Goal: Task Accomplishment & Management: Manage account settings

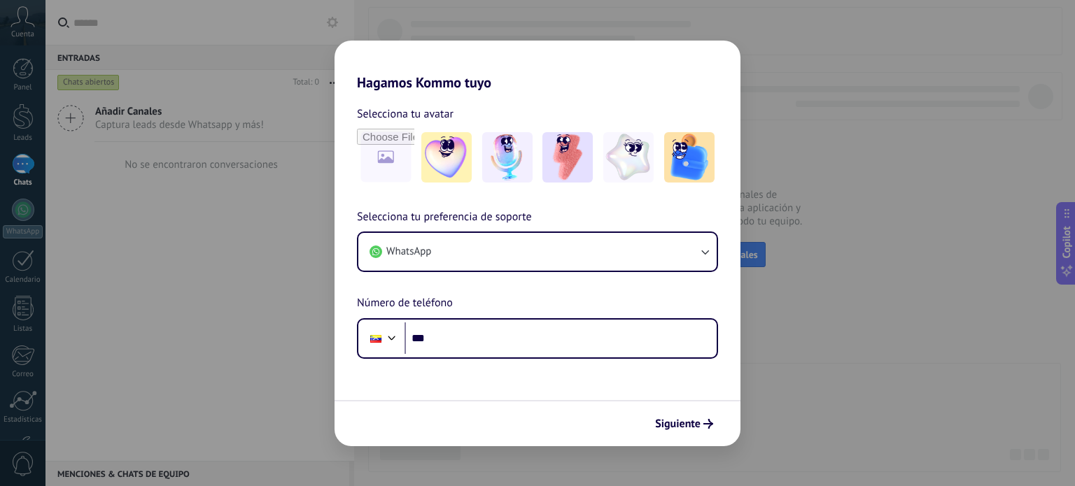
click at [234, 279] on div "Hagamos Kommo tuyo Selecciona tu avatar Selecciona tu preferencia de soporte Wh…" at bounding box center [537, 243] width 1075 height 486
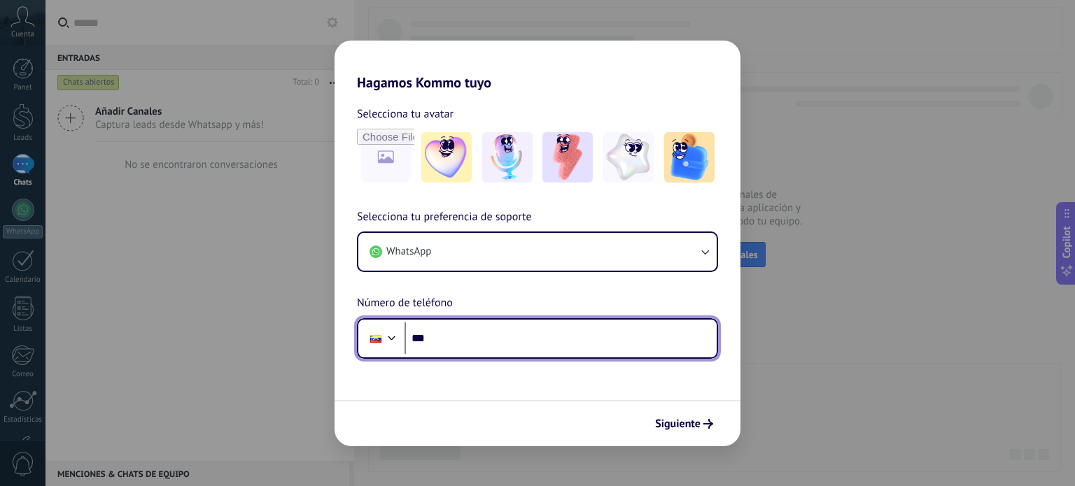
click at [416, 340] on input "***" at bounding box center [560, 338] width 312 height 32
click at [371, 340] on div at bounding box center [375, 339] width 11 height 8
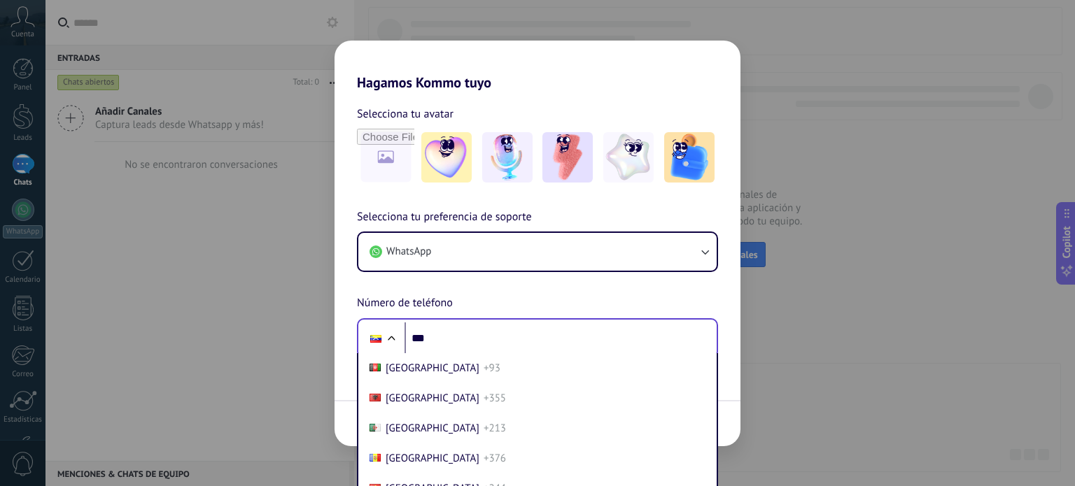
scroll to position [6088, 0]
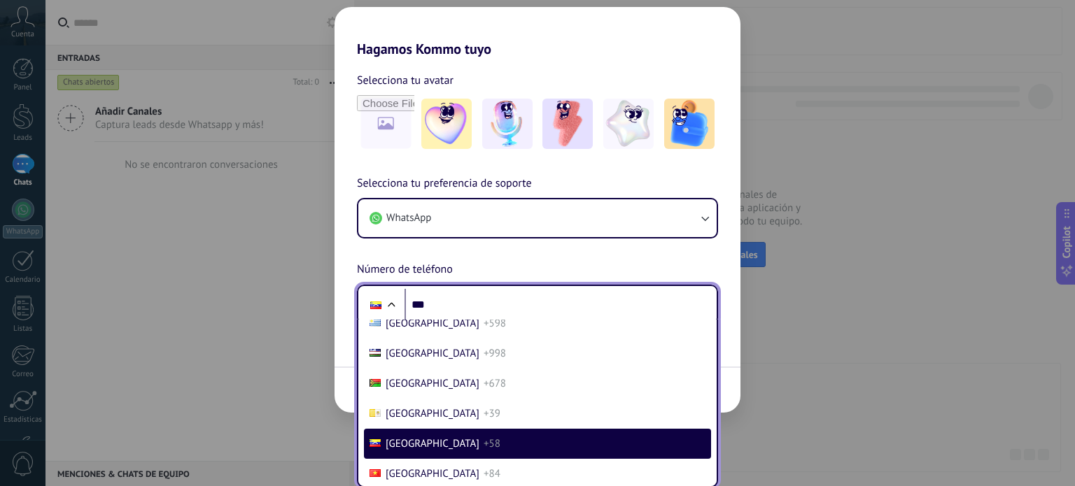
click at [483, 300] on span "+1" at bounding box center [488, 293] width 11 height 13
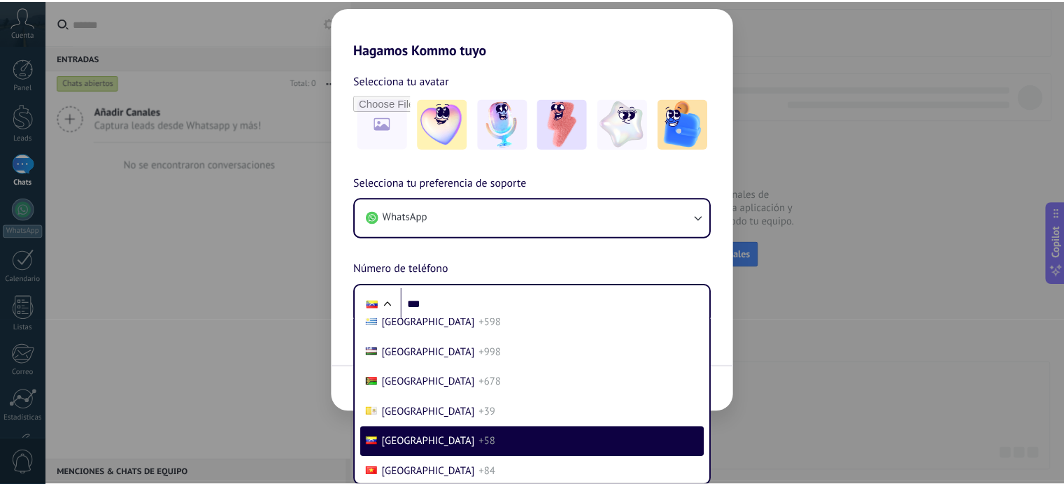
scroll to position [0, 0]
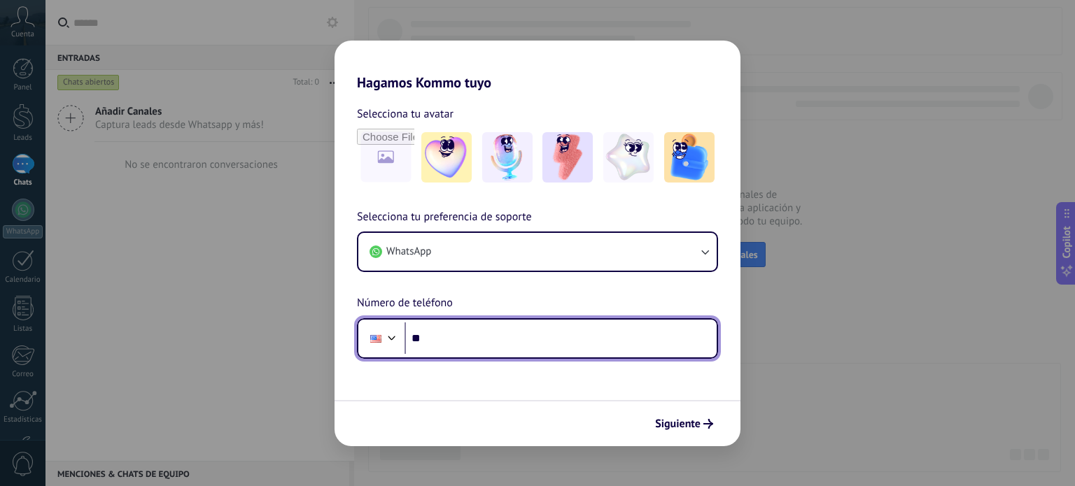
click at [485, 343] on input "***" at bounding box center [560, 338] width 312 height 32
paste input "**********"
type input "**********"
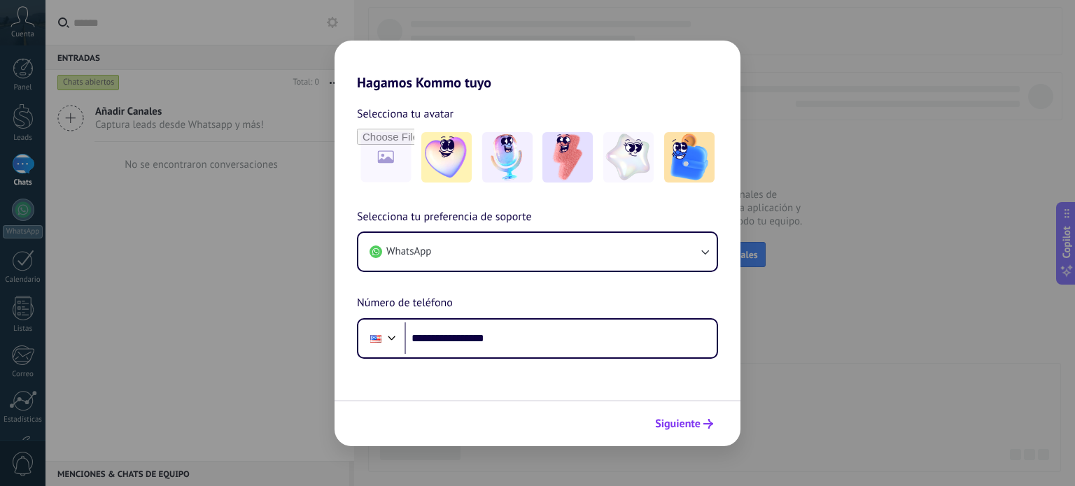
click at [690, 426] on span "Siguiente" at bounding box center [677, 424] width 45 height 10
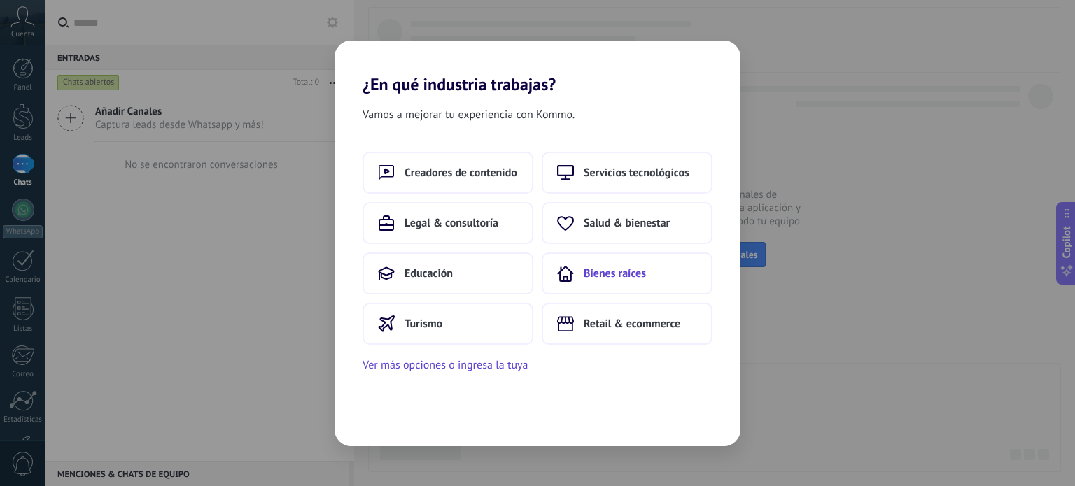
click at [634, 271] on span "Bienes raíces" at bounding box center [614, 274] width 62 height 14
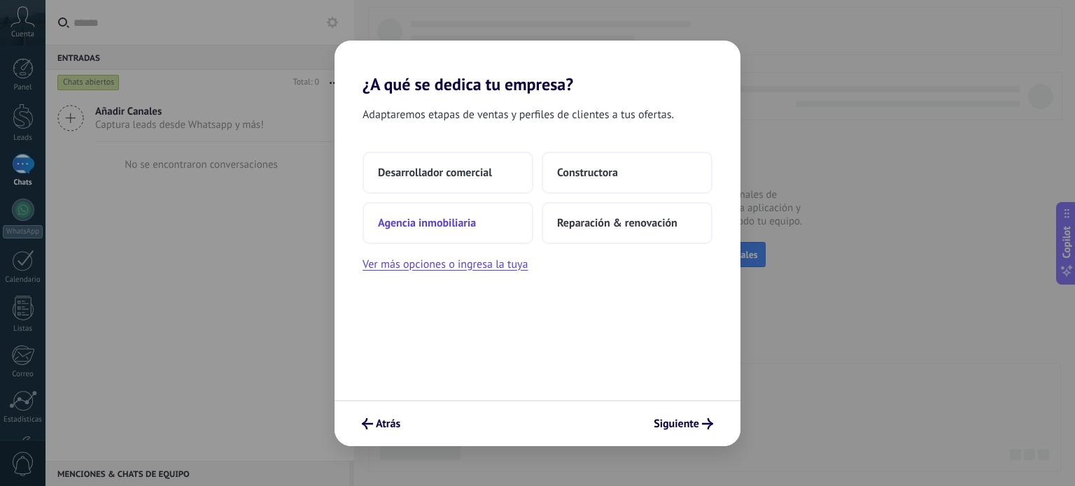
click at [476, 225] on button "Agencia inmobiliaria" at bounding box center [447, 223] width 171 height 42
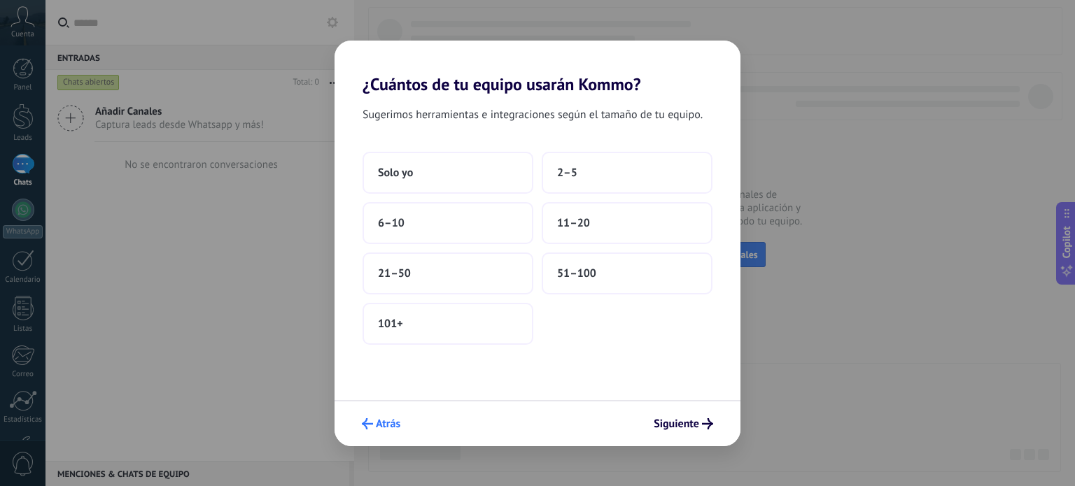
click at [392, 429] on span "Atrás" at bounding box center [388, 424] width 24 height 10
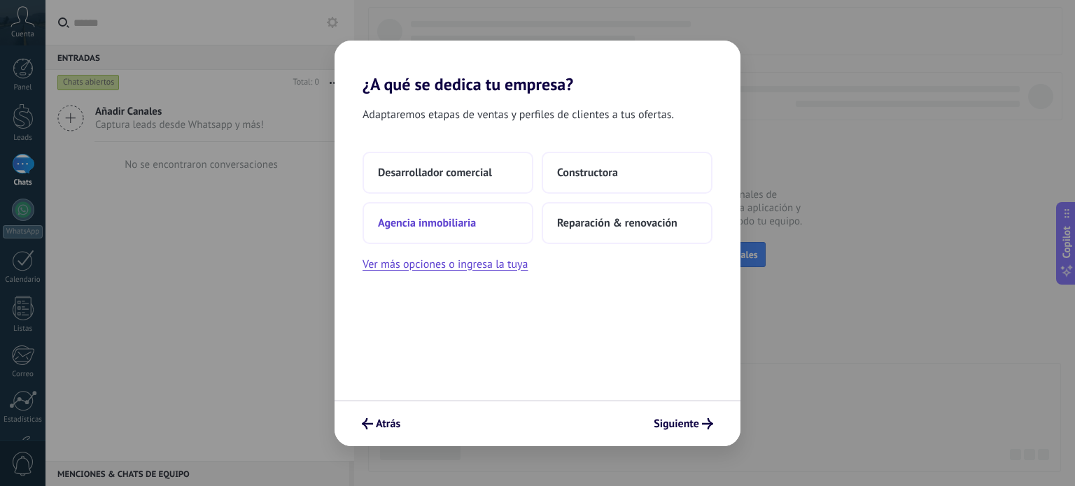
click at [480, 239] on button "Agencia inmobiliaria" at bounding box center [447, 223] width 171 height 42
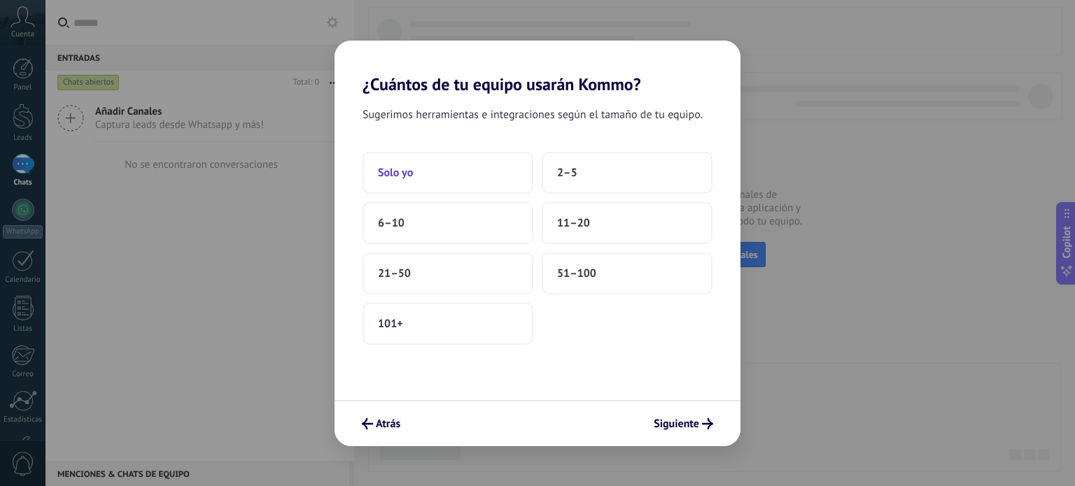
click at [477, 163] on button "Solo yo" at bounding box center [447, 173] width 171 height 42
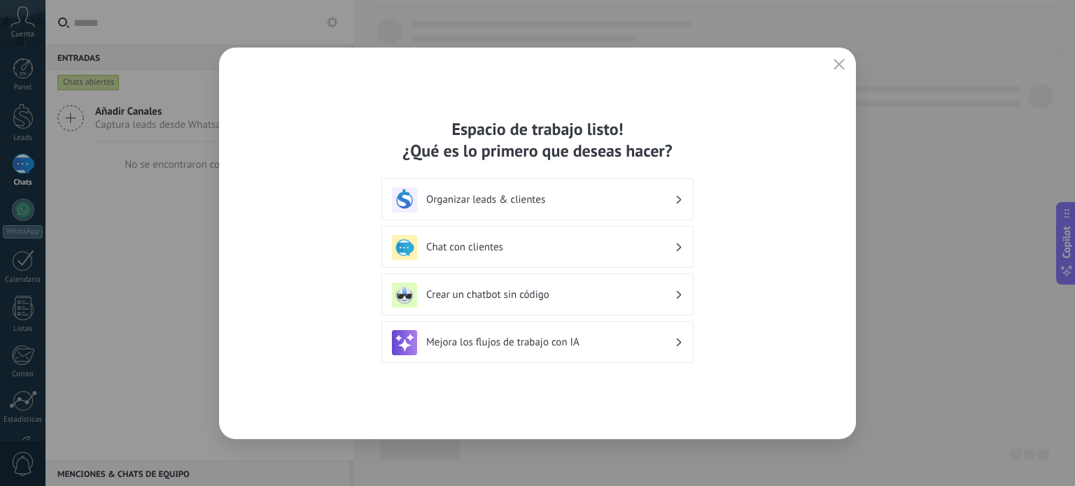
click at [526, 195] on h3 "Organizar leads & clientes" at bounding box center [550, 199] width 248 height 13
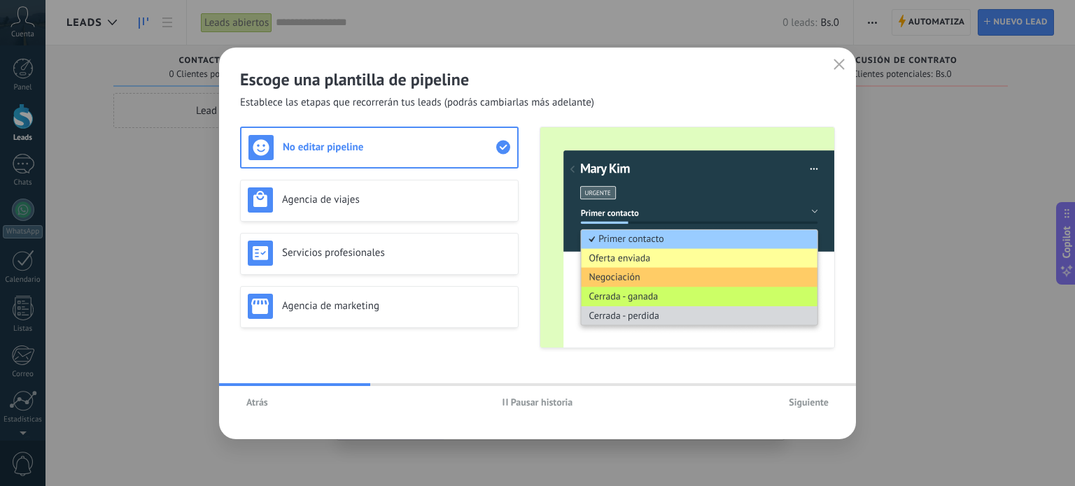
click at [243, 402] on button "Atrás" at bounding box center [257, 402] width 34 height 21
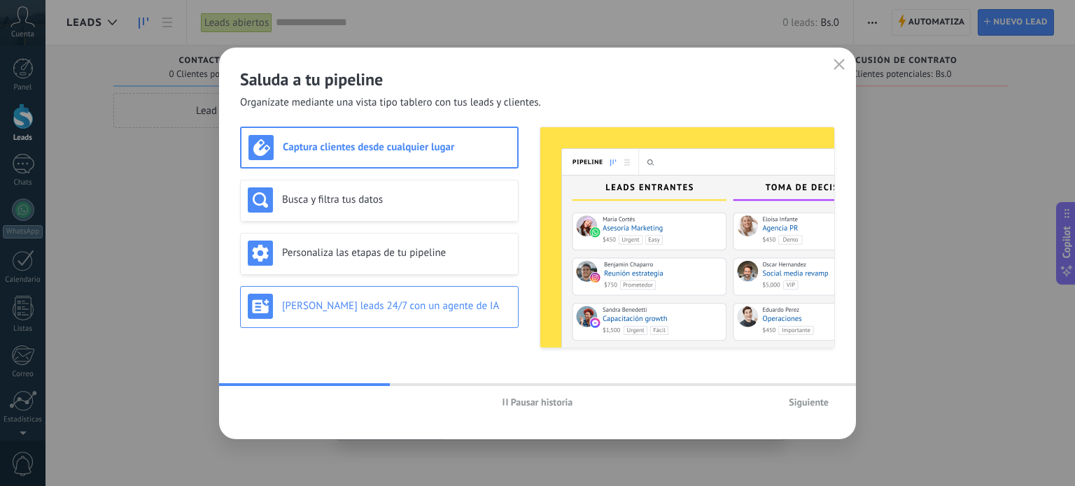
click at [409, 311] on h3 "[PERSON_NAME] leads 24/7 con un agente de IA" at bounding box center [396, 305] width 229 height 13
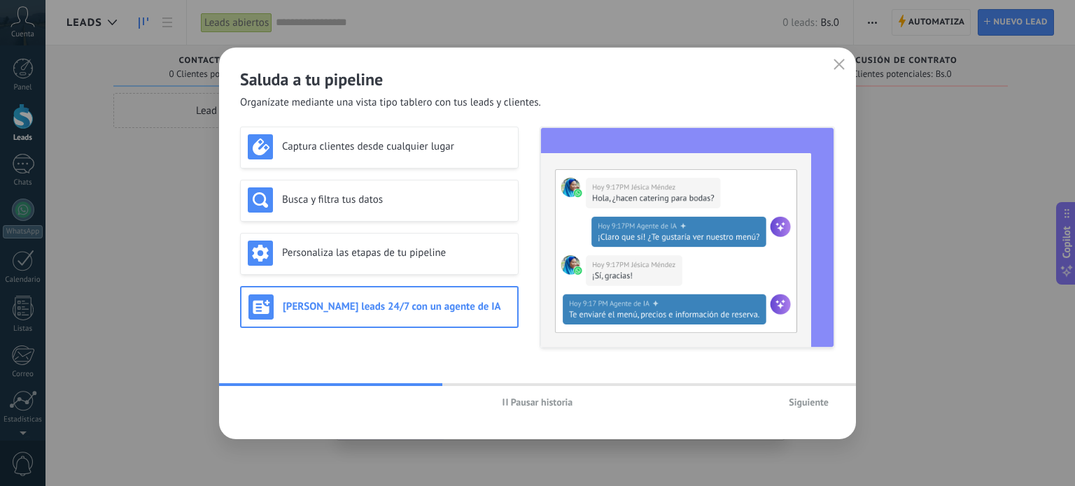
click at [807, 397] on span "Siguiente" at bounding box center [808, 402] width 40 height 10
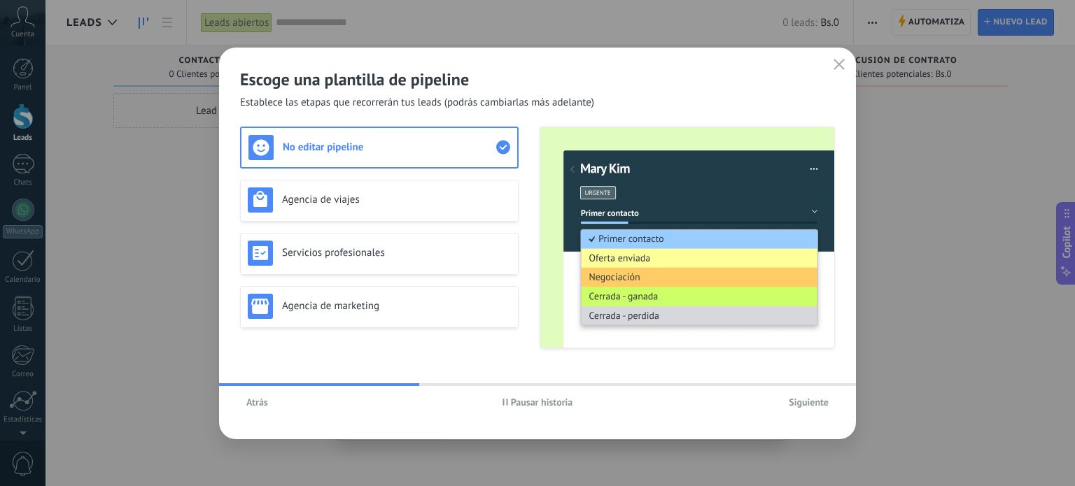
click at [808, 397] on span "Siguiente" at bounding box center [808, 402] width 40 height 10
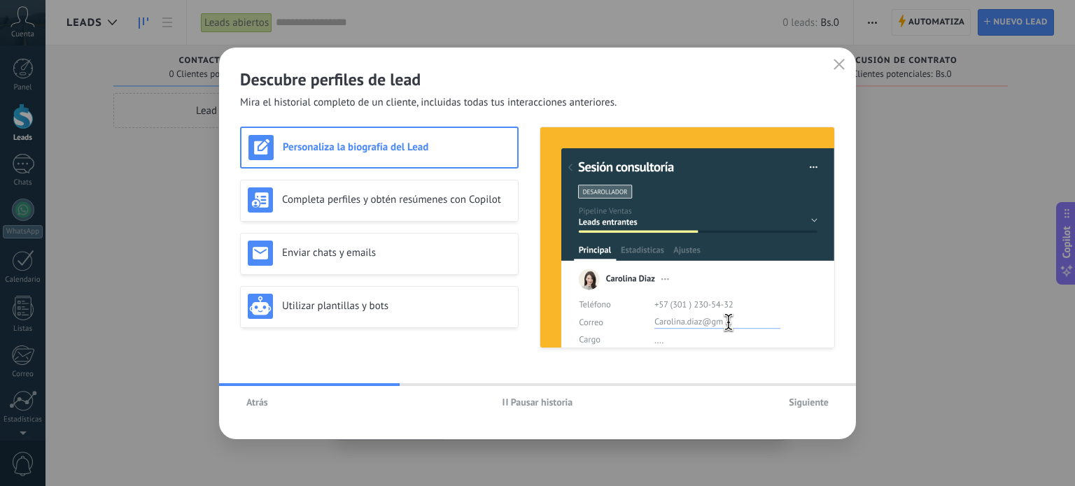
click at [796, 405] on span "Siguiente" at bounding box center [808, 402] width 40 height 10
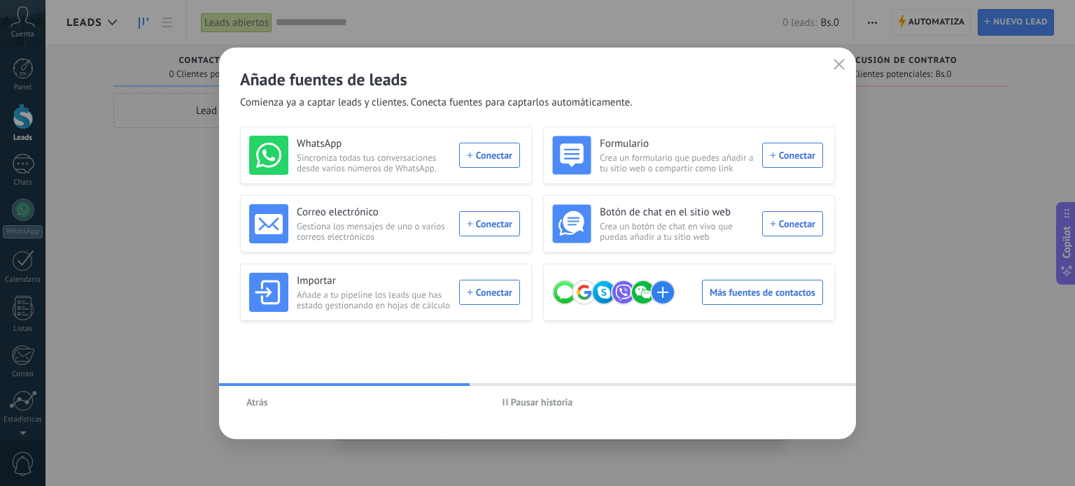
click at [522, 400] on span "Pausar historia" at bounding box center [542, 402] width 62 height 10
click at [487, 158] on div "WhatsApp Sincroniza todas tus conversaciones desde varios números de WhatsApp. …" at bounding box center [384, 155] width 271 height 39
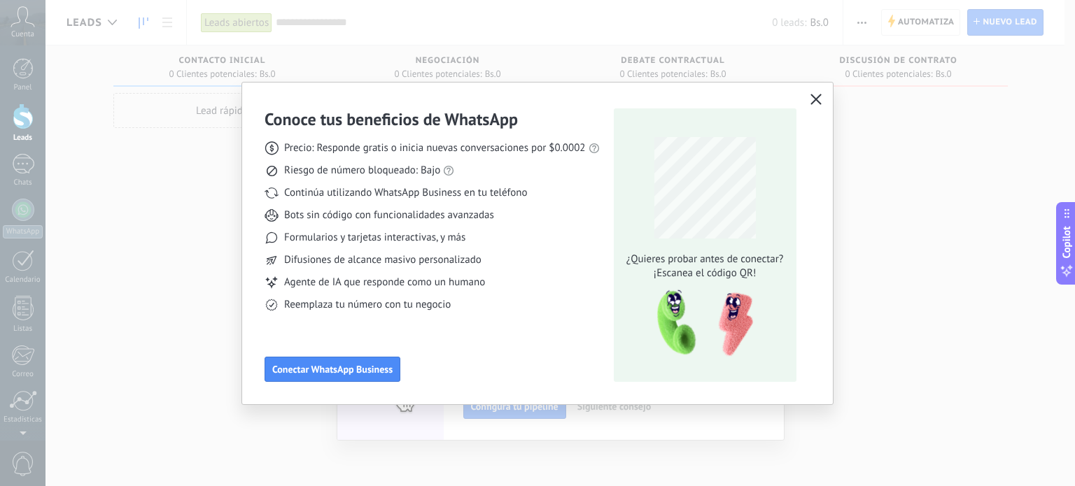
click at [820, 99] on icon "button" at bounding box center [815, 99] width 11 height 11
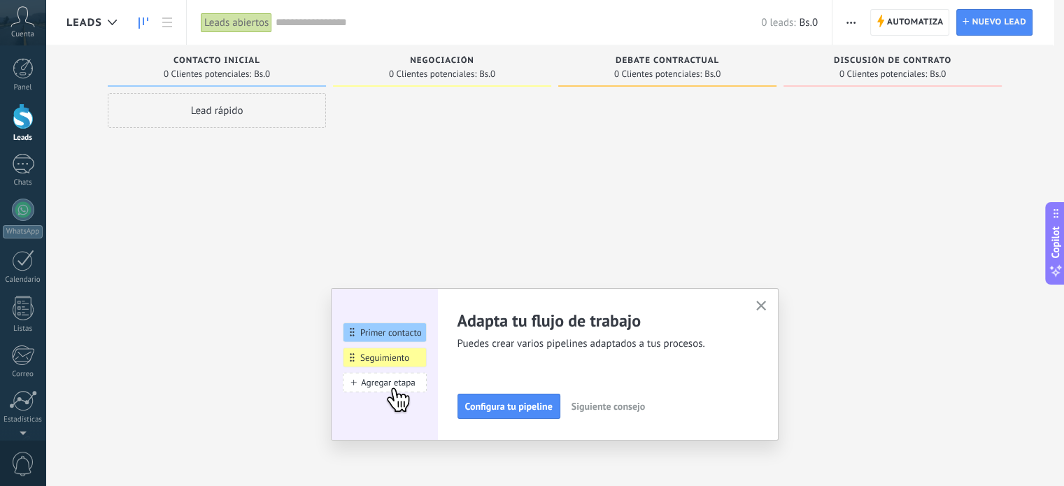
scroll to position [95, 0]
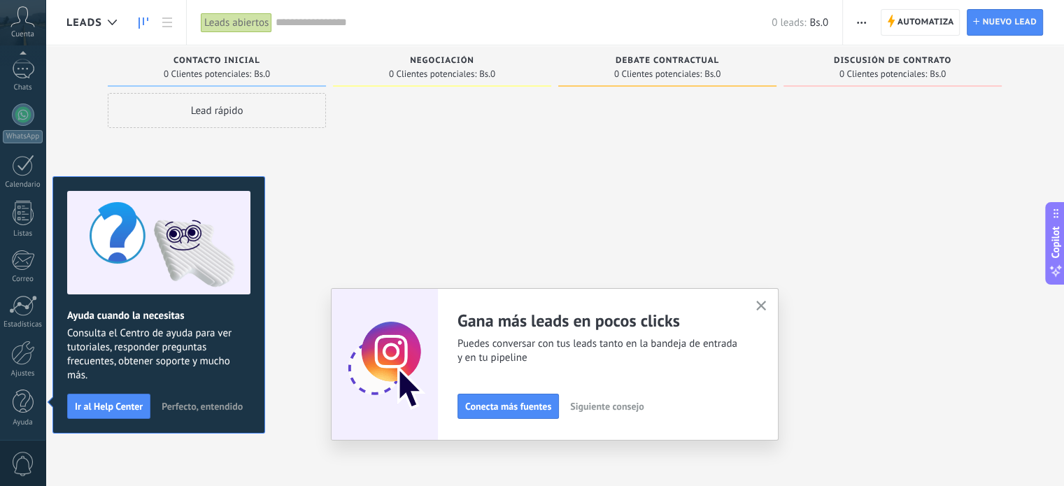
click at [763, 308] on icon "button" at bounding box center [761, 306] width 10 height 10
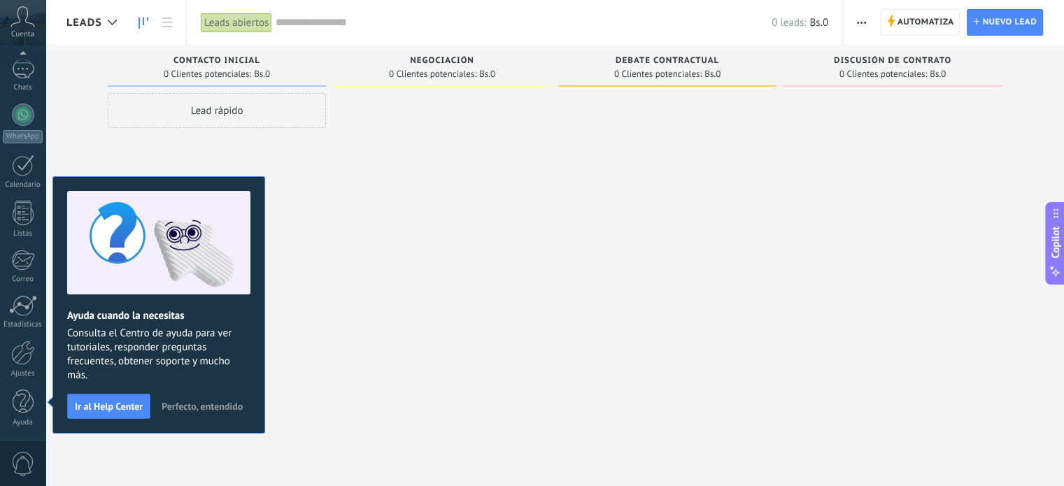
click at [350, 276] on div at bounding box center [442, 245] width 218 height 304
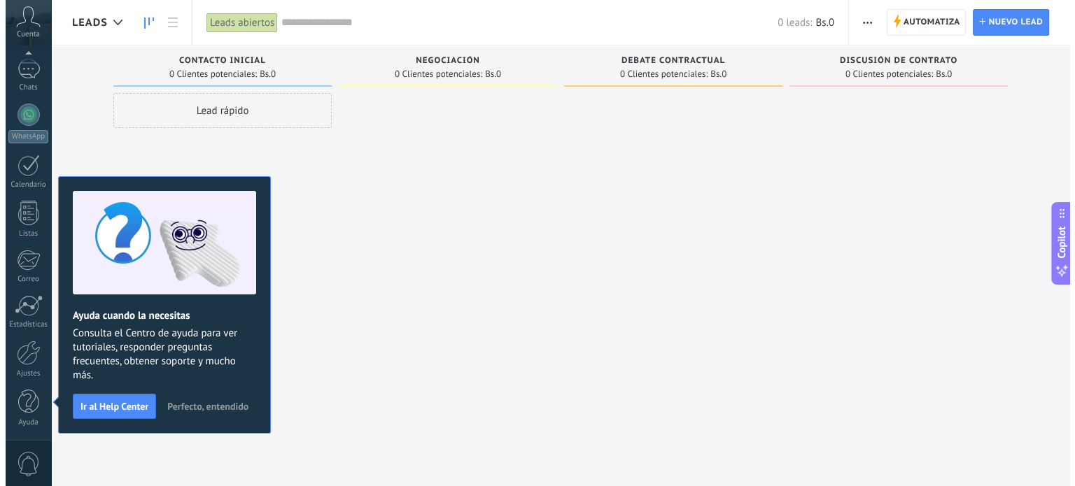
scroll to position [0, 0]
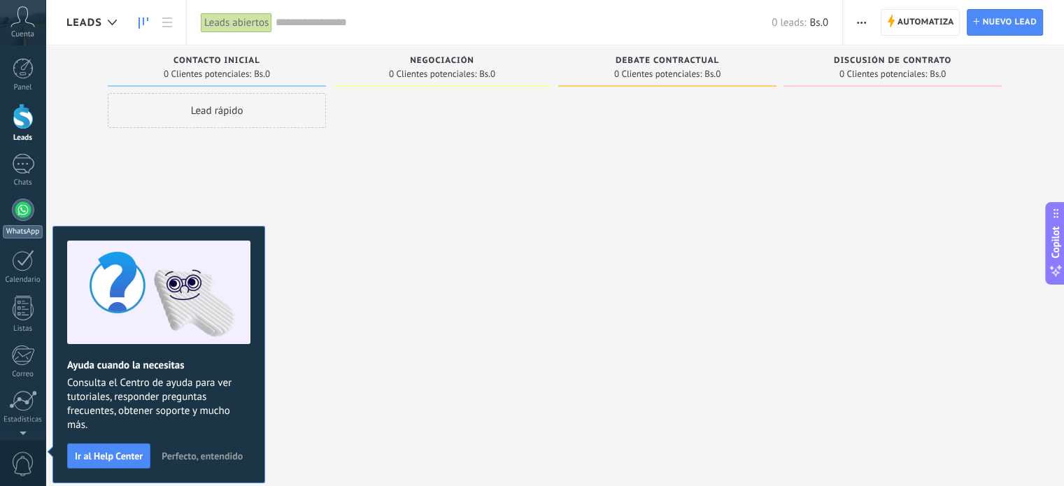
click at [8, 202] on link "WhatsApp" at bounding box center [22, 219] width 45 height 40
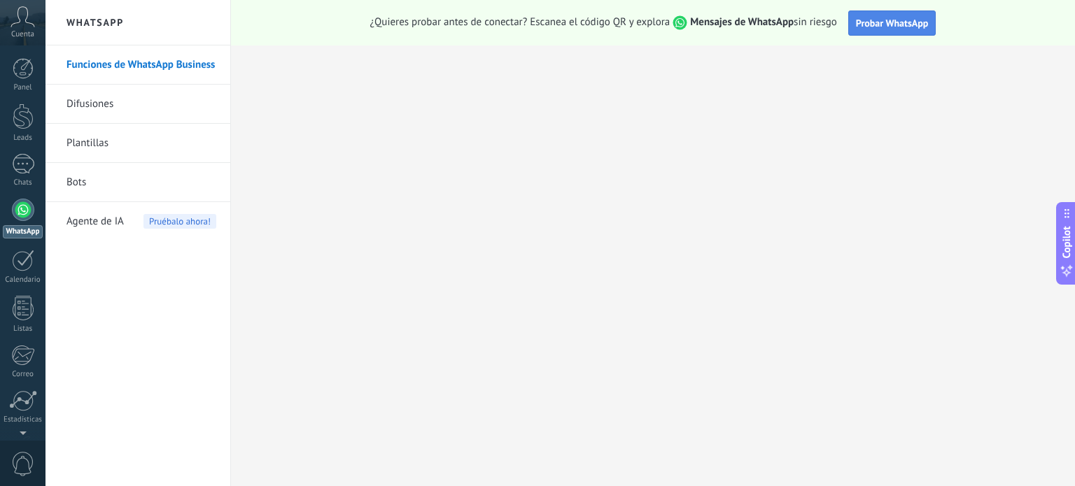
click at [867, 13] on button "Probar WhatsApp" at bounding box center [892, 22] width 88 height 25
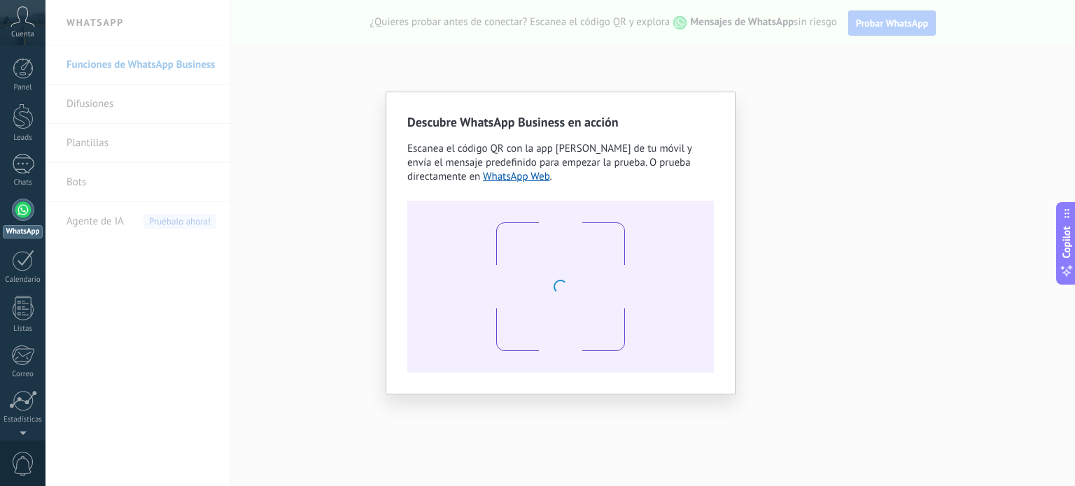
click at [185, 187] on div "Descubre WhatsApp Business en acción Escanea el código QR con la app de cámara …" at bounding box center [559, 243] width 1029 height 486
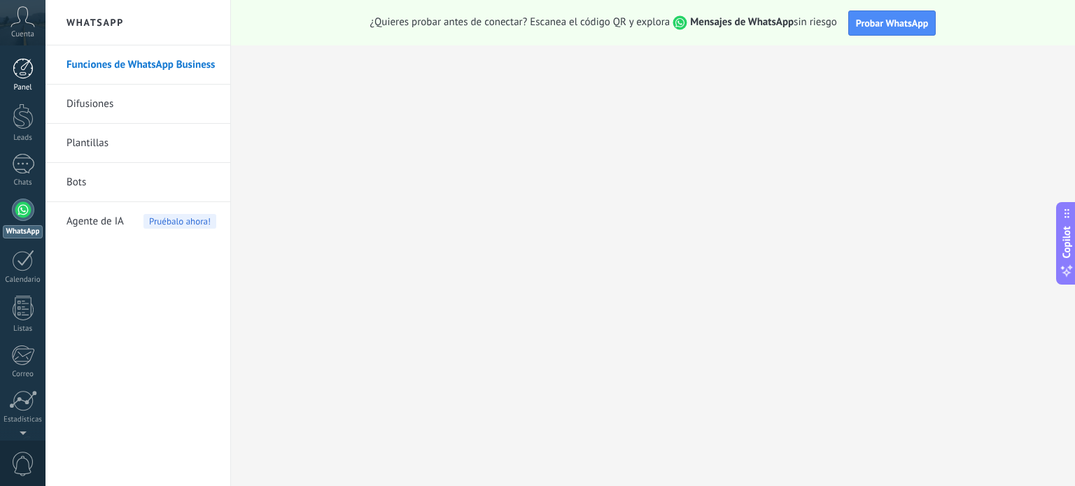
click at [25, 89] on div "Panel" at bounding box center [23, 87] width 41 height 9
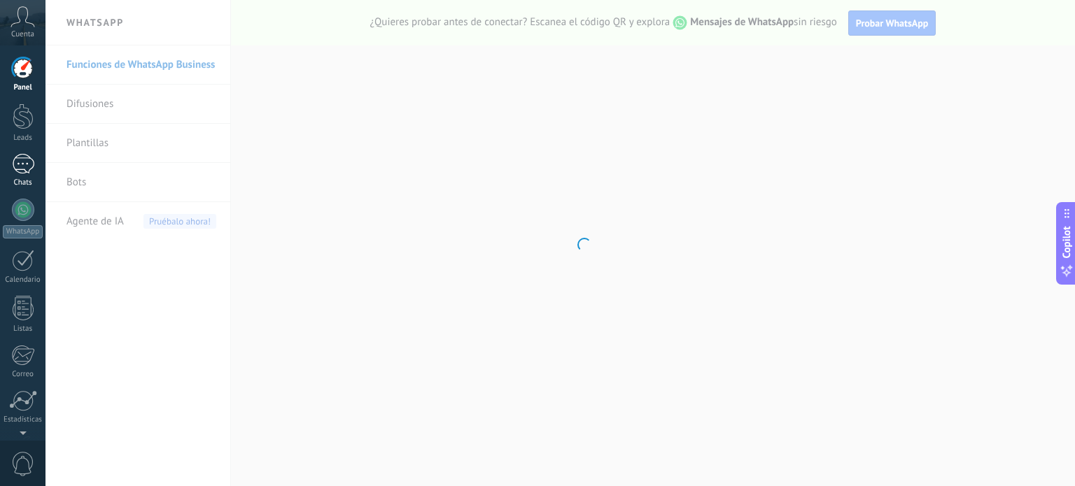
click at [25, 173] on div at bounding box center [23, 164] width 22 height 20
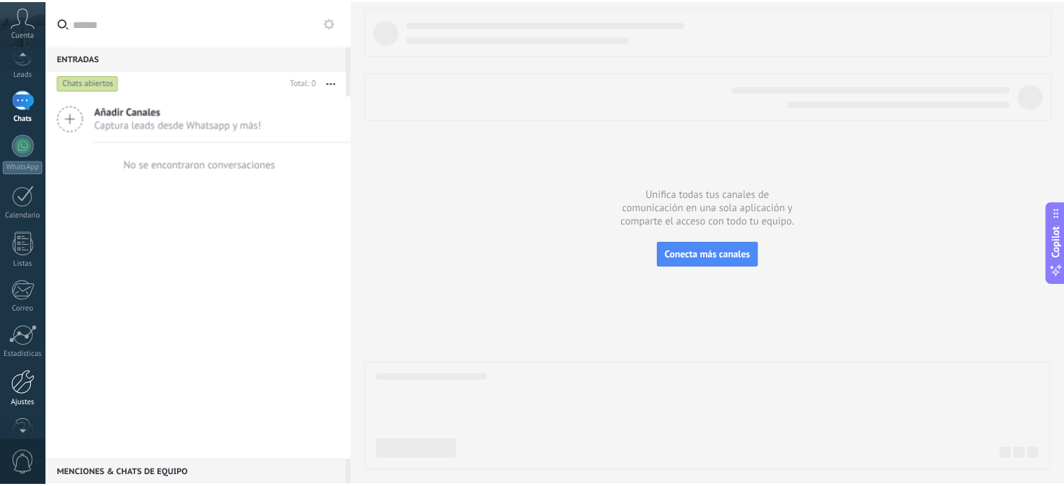
scroll to position [95, 0]
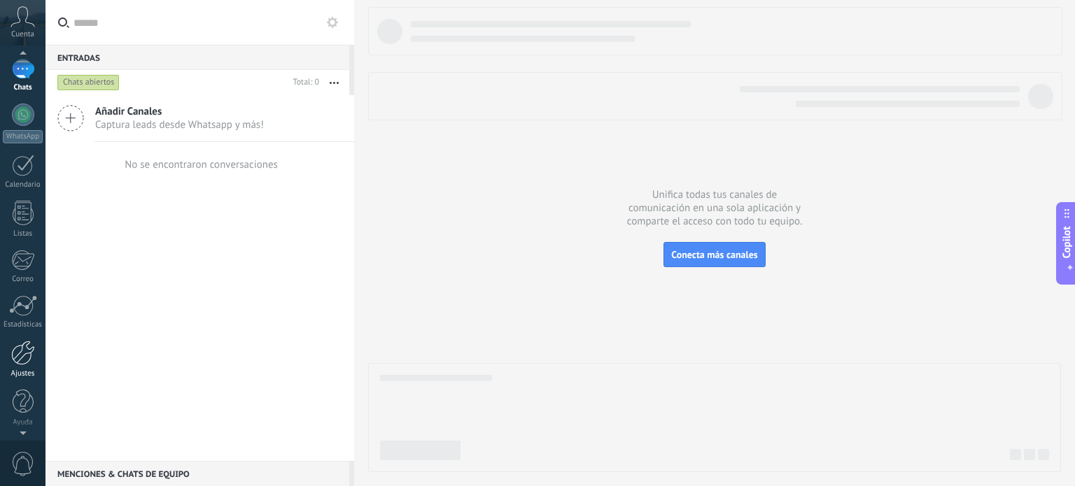
click at [22, 363] on div at bounding box center [23, 353] width 24 height 24
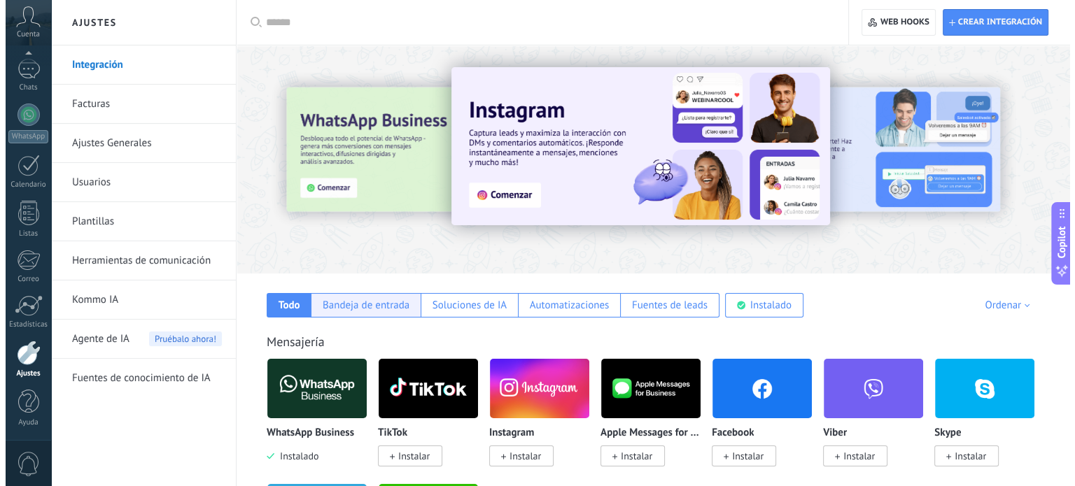
scroll to position [140, 0]
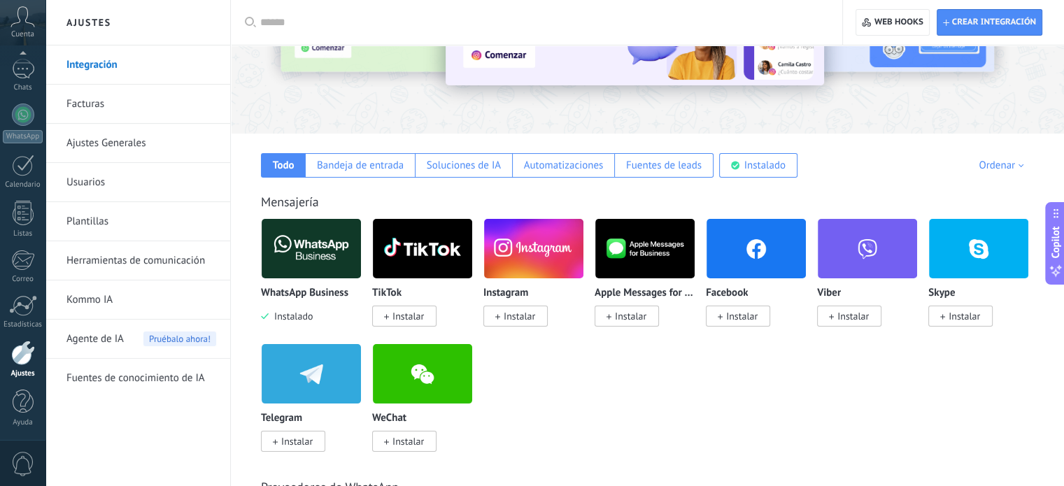
click at [332, 276] on img at bounding box center [311, 249] width 99 height 68
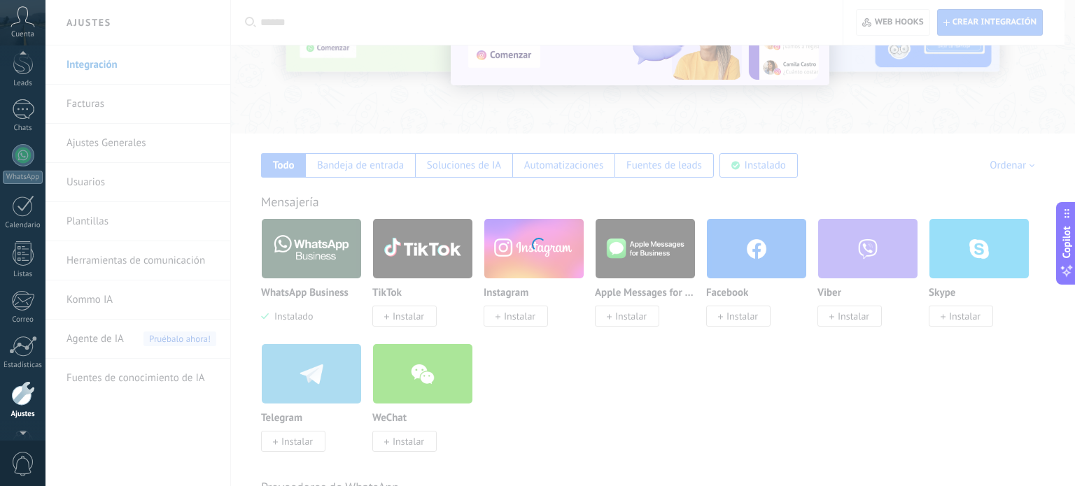
scroll to position [12, 0]
click at [22, 157] on div at bounding box center [23, 152] width 22 height 20
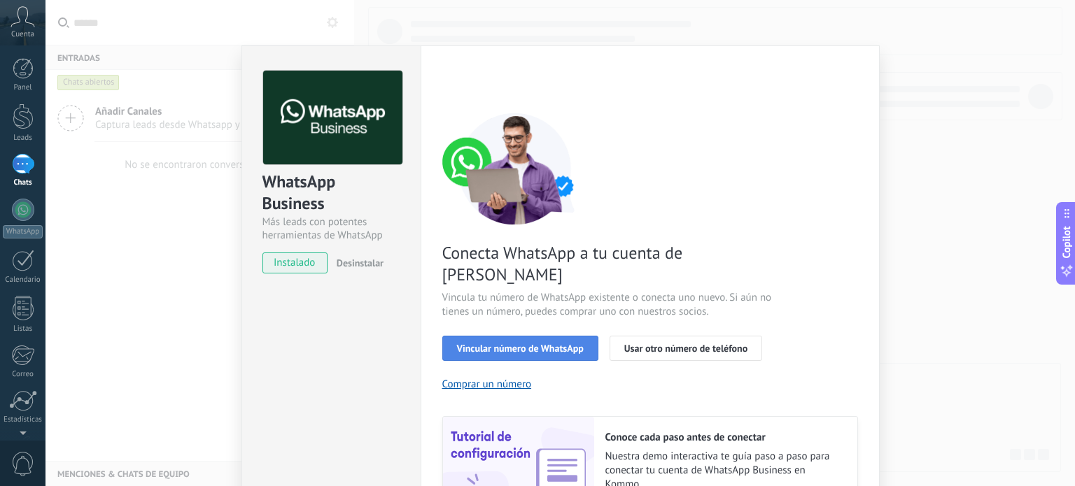
click at [543, 336] on button "Vincular número de WhatsApp" at bounding box center [520, 348] width 156 height 25
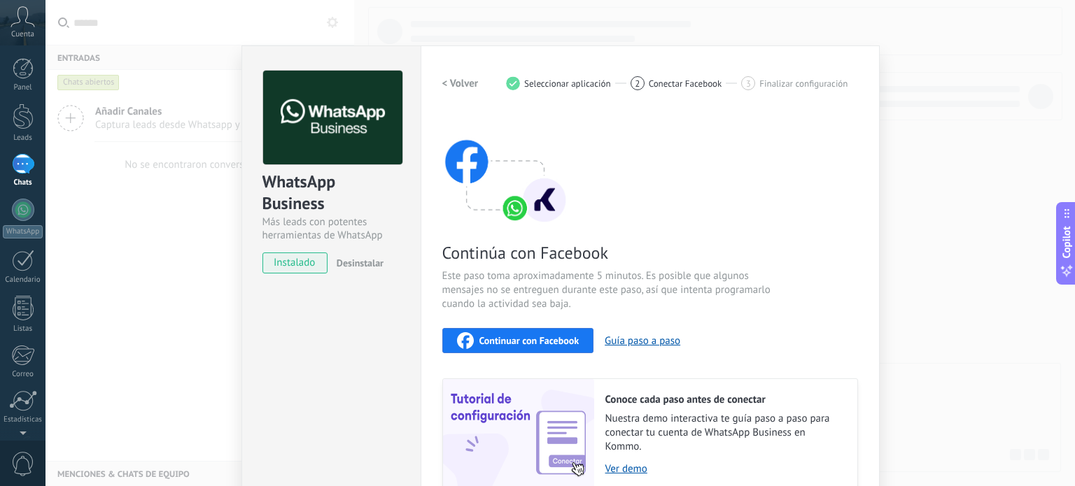
click at [569, 336] on span "Continuar con Facebook" at bounding box center [529, 341] width 100 height 10
click at [786, 361] on div "Continúa con Facebook Este paso toma aproximadamente 5 minutos. Es posible que …" at bounding box center [650, 302] width 416 height 378
click at [949, 157] on div "WhatsApp Business Más leads con potentes herramientas de WhatsApp instalado Des…" at bounding box center [559, 243] width 1029 height 486
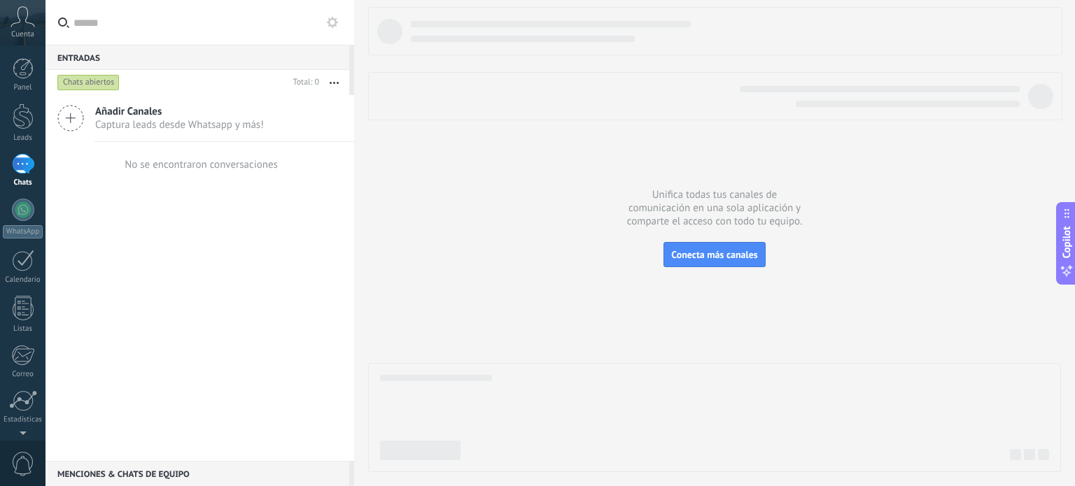
click at [161, 120] on span "Captura leads desde Whatsapp y más!" at bounding box center [179, 124] width 169 height 13
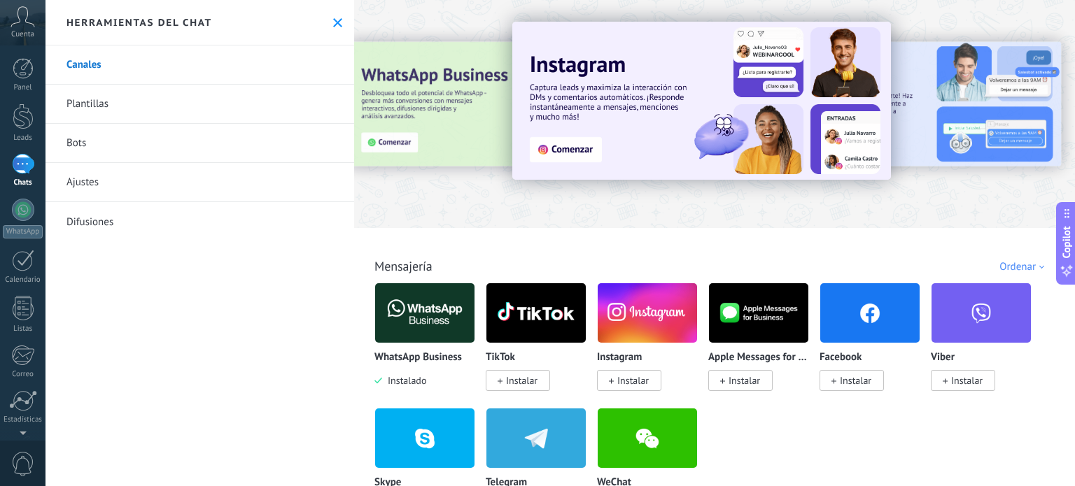
click at [429, 341] on img at bounding box center [424, 313] width 99 height 68
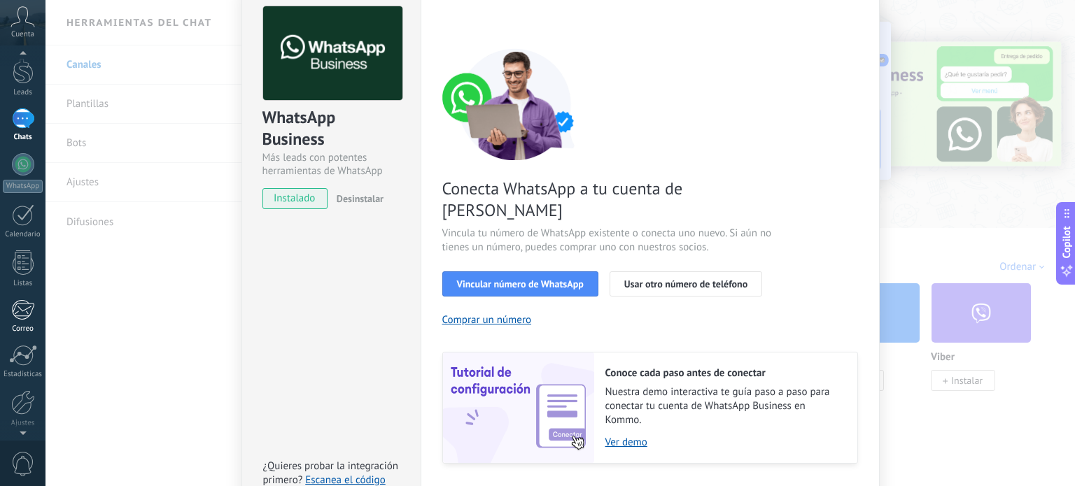
scroll to position [95, 0]
click at [22, 357] on div at bounding box center [23, 353] width 24 height 24
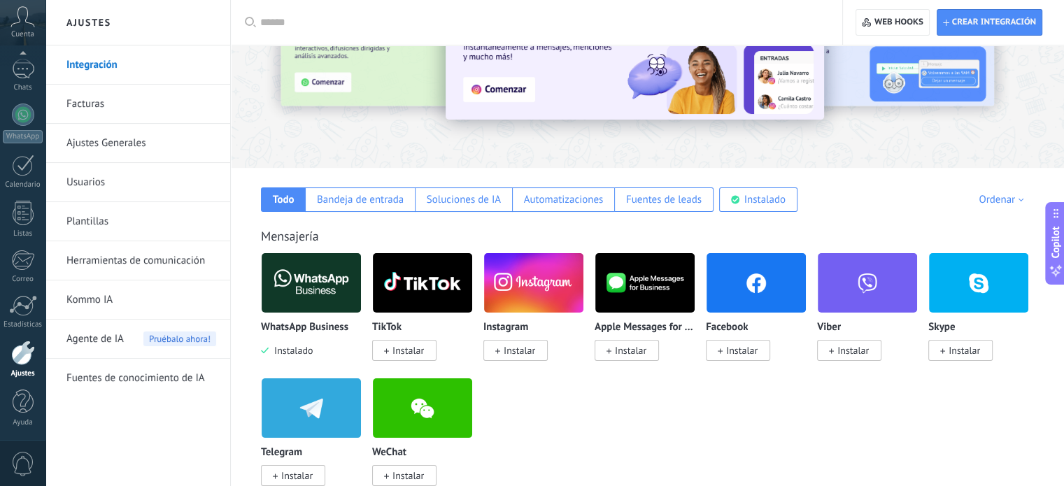
scroll to position [140, 0]
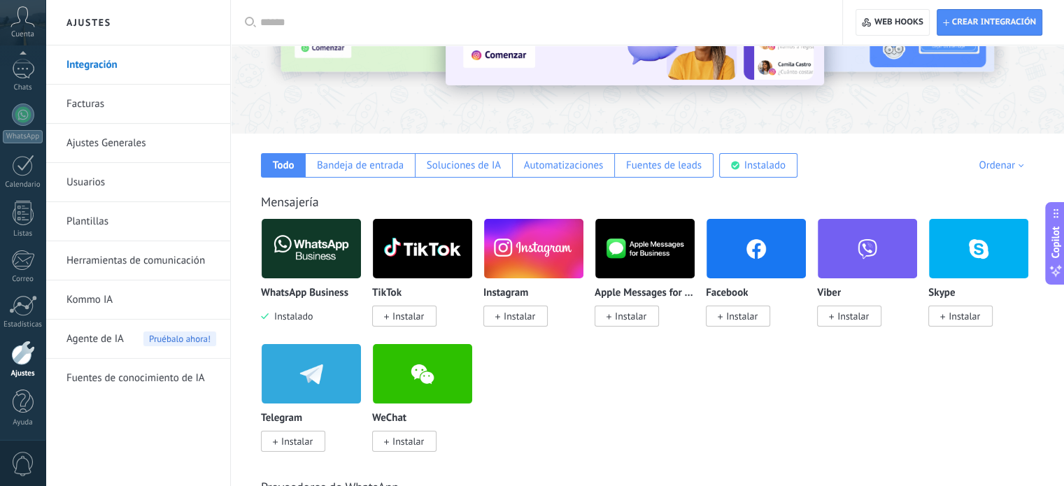
click at [294, 311] on span "Instalado" at bounding box center [291, 316] width 44 height 13
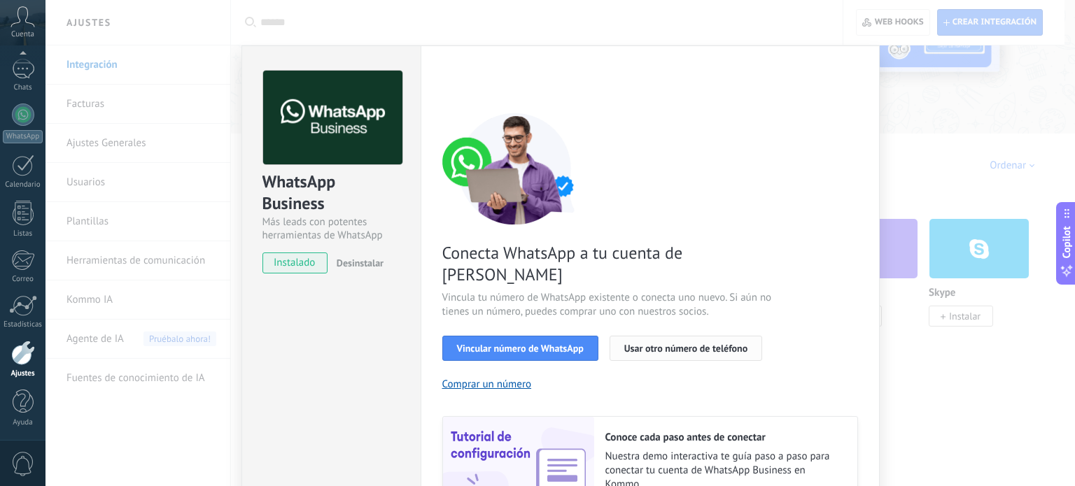
click at [624, 343] on span "Usar otro número de teléfono" at bounding box center [685, 348] width 123 height 10
click at [290, 307] on div "WhatsApp Business Más leads con potentes herramientas de WhatsApp instalado Des…" at bounding box center [330, 318] width 179 height 546
click at [283, 304] on div "WhatsApp Business Más leads con potentes herramientas de WhatsApp instalado Des…" at bounding box center [330, 318] width 179 height 546
click at [195, 279] on div "WhatsApp Business Más leads con potentes herramientas de WhatsApp instalado Des…" at bounding box center [559, 243] width 1029 height 486
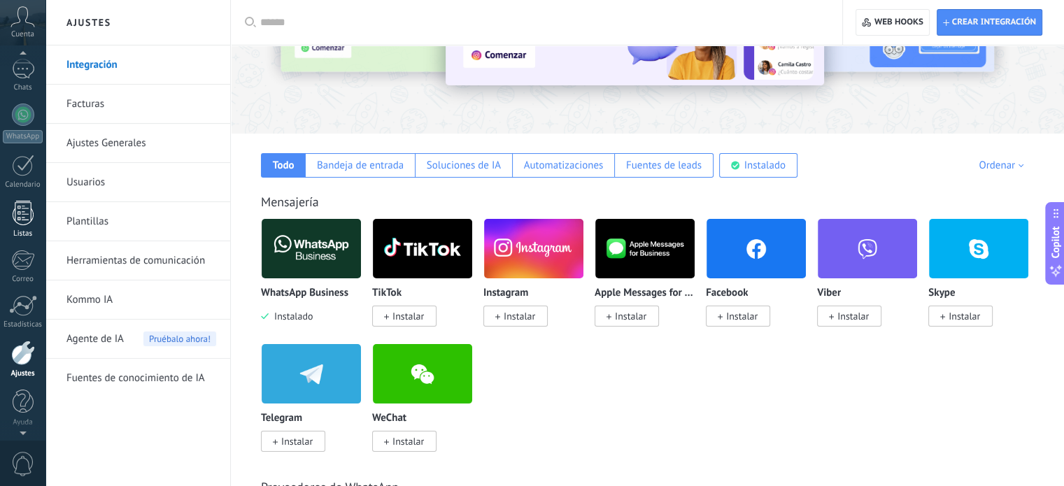
scroll to position [70, 0]
click at [21, 383] on div at bounding box center [23, 378] width 24 height 24
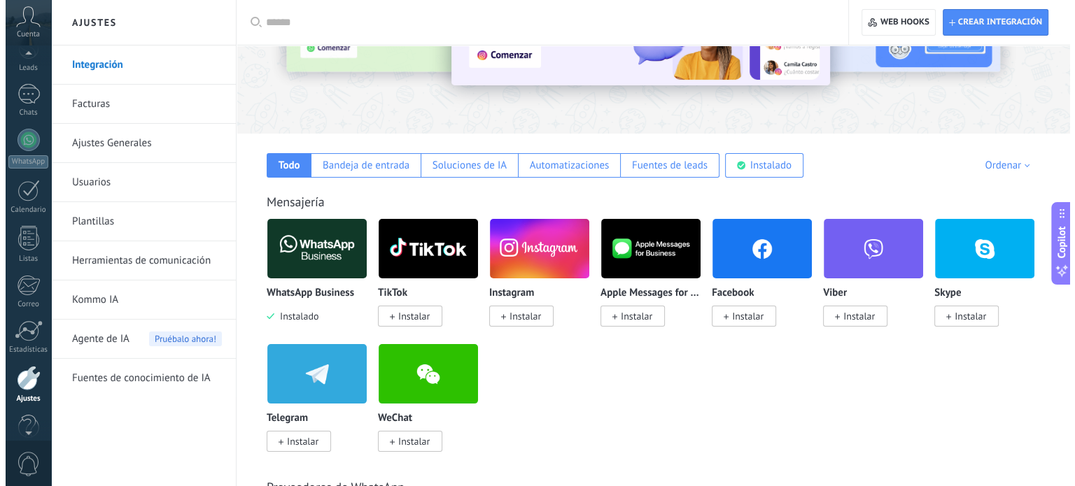
scroll to position [95, 0]
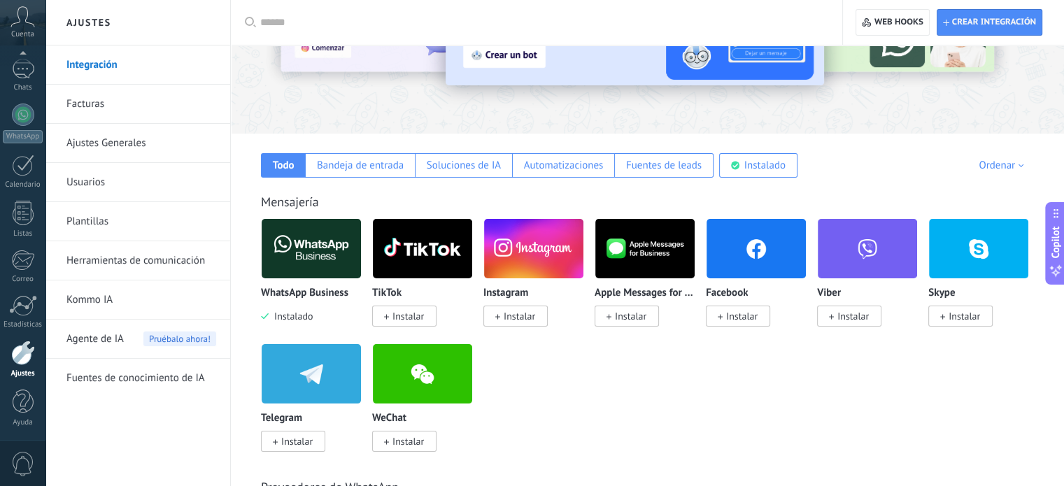
click at [322, 271] on img at bounding box center [311, 249] width 99 height 68
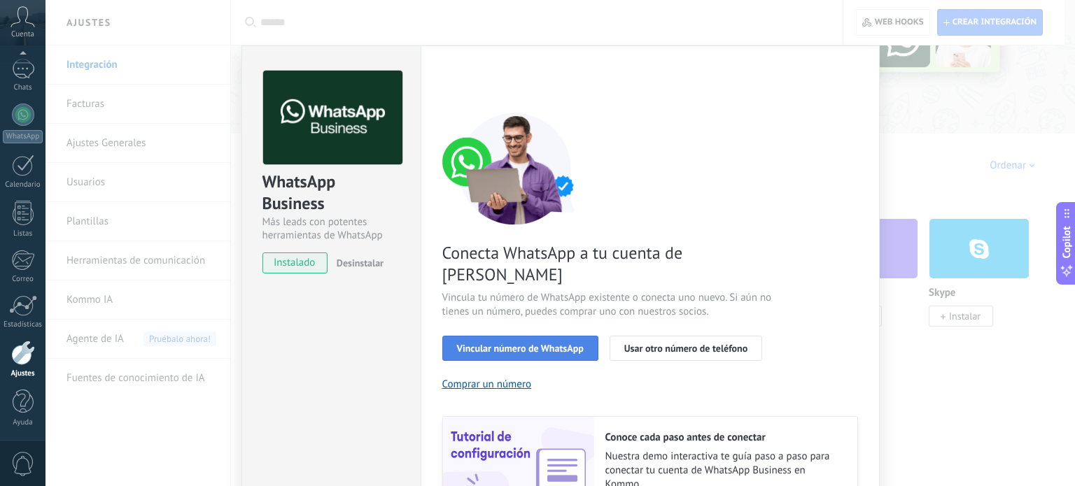
click at [543, 343] on span "Vincular número de WhatsApp" at bounding box center [520, 348] width 127 height 10
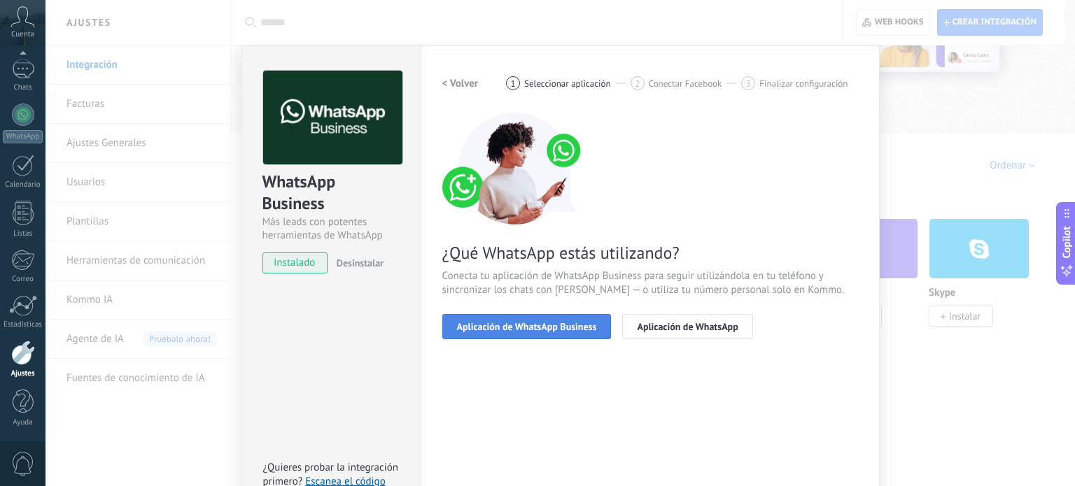
click at [511, 335] on button "Aplicación de WhatsApp Business" at bounding box center [526, 326] width 169 height 25
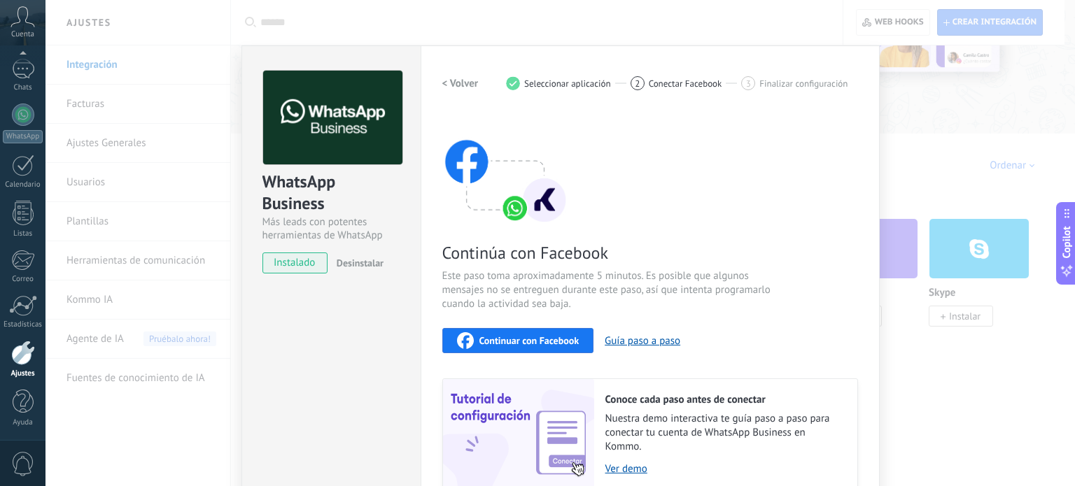
click at [185, 109] on div "WhatsApp Business Más leads con potentes herramientas de WhatsApp instalado Des…" at bounding box center [559, 243] width 1029 height 486
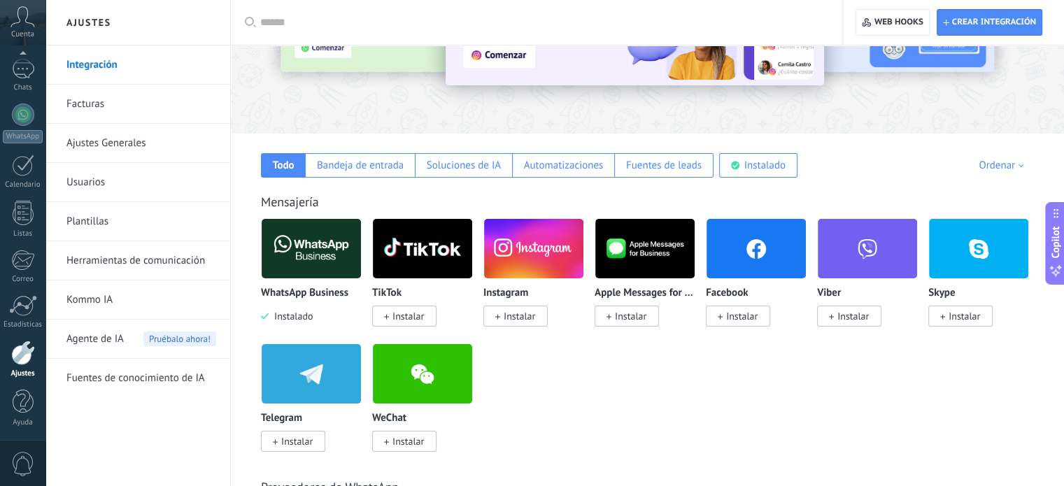
click at [325, 243] on img at bounding box center [311, 249] width 99 height 68
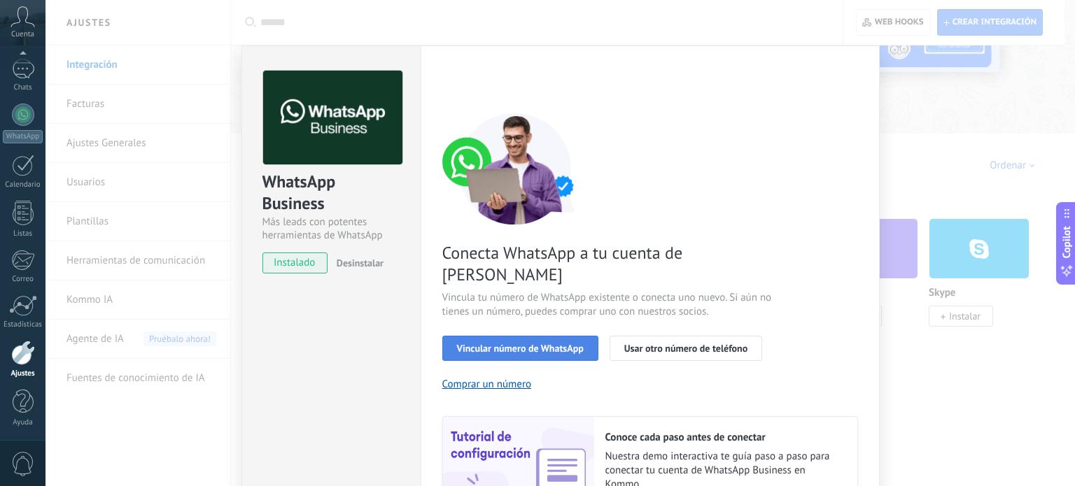
click at [537, 343] on span "Vincular número de WhatsApp" at bounding box center [520, 348] width 127 height 10
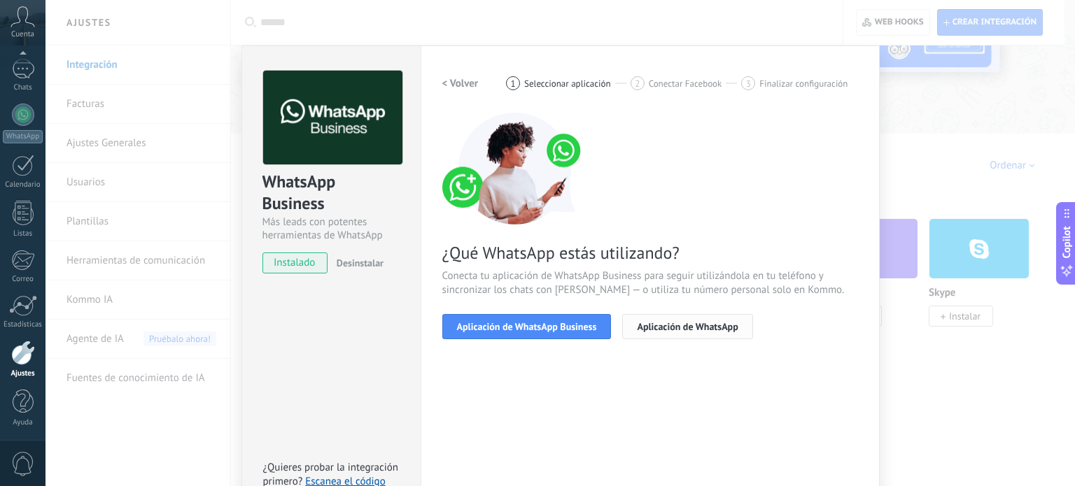
click at [681, 330] on span "Aplicación de WhatsApp" at bounding box center [687, 327] width 101 height 10
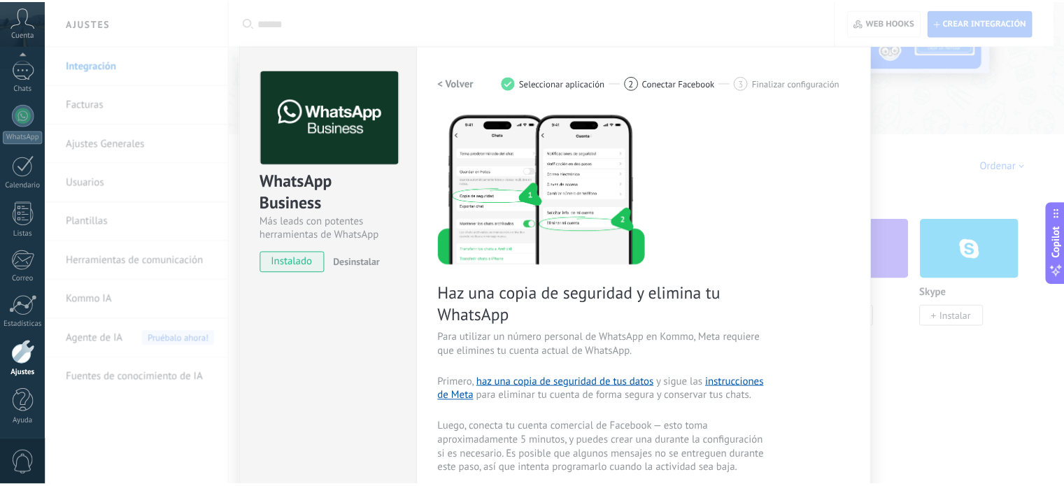
scroll to position [0, 0]
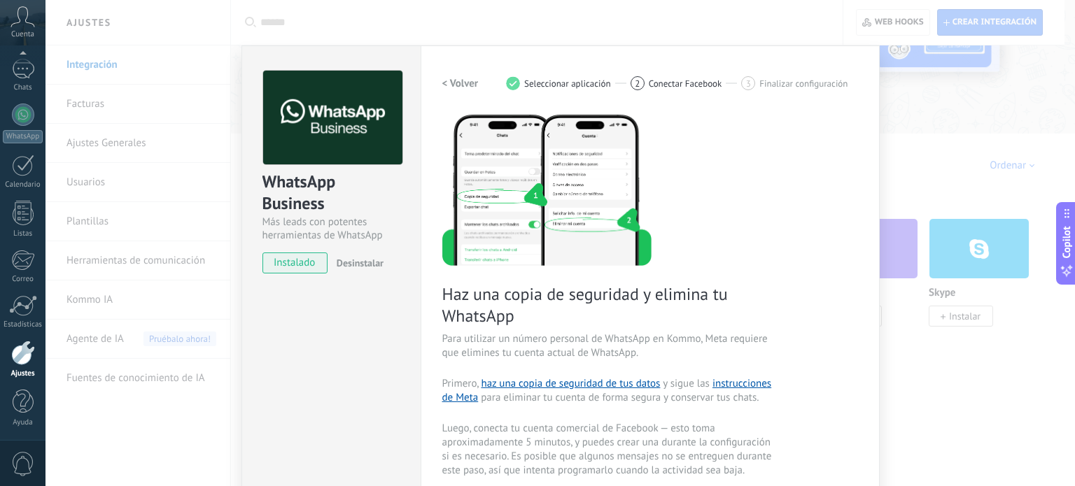
click at [951, 215] on div "WhatsApp Business Más leads con potentes herramientas de WhatsApp instalado Des…" at bounding box center [559, 243] width 1029 height 486
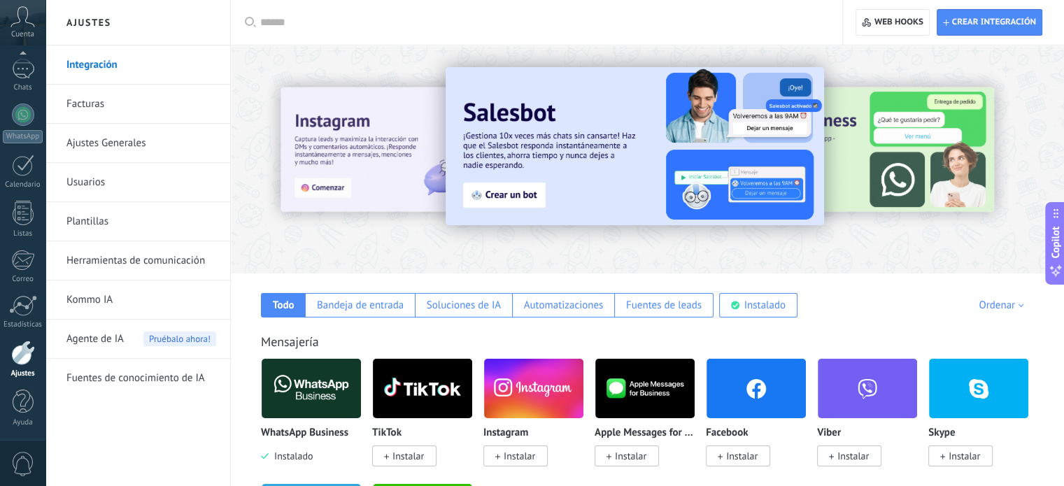
click at [518, 27] on input "text" at bounding box center [541, 22] width 562 height 15
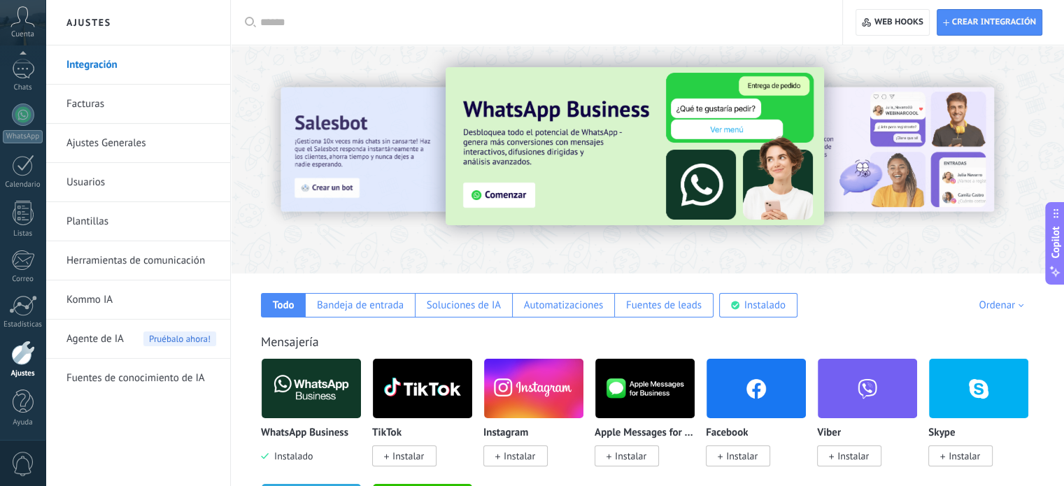
click at [378, 13] on div at bounding box center [541, 22] width 562 height 45
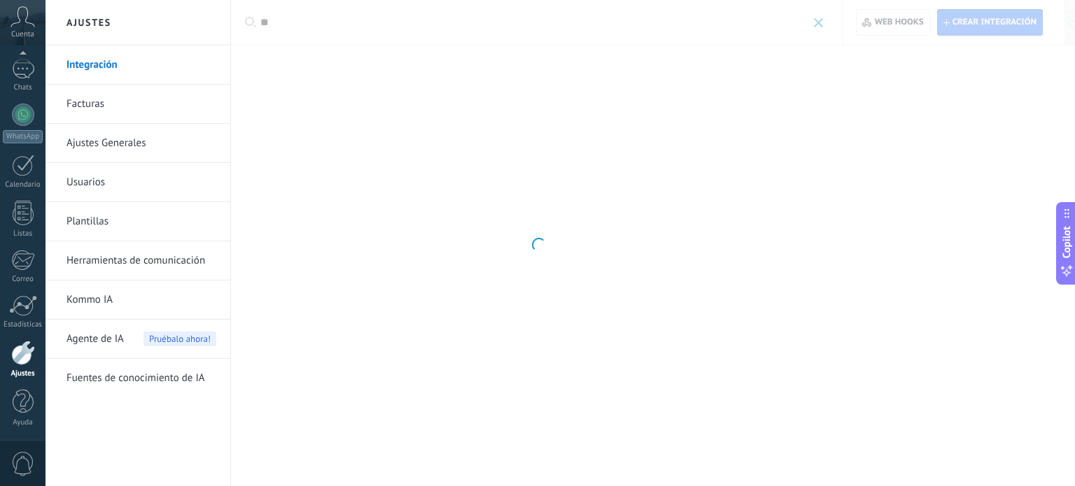
type input "*"
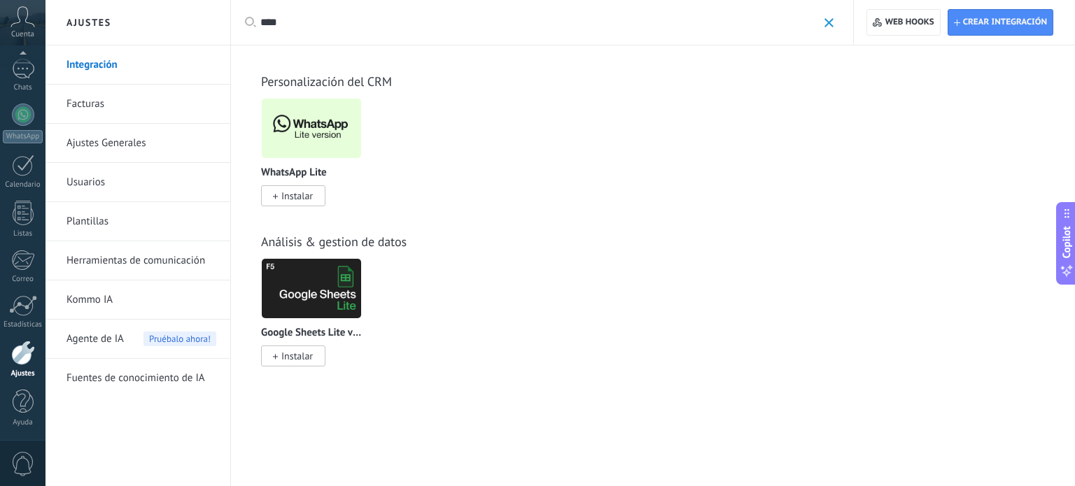
type input "****"
click at [281, 195] on span "Instalar" at bounding box center [293, 195] width 64 height 21
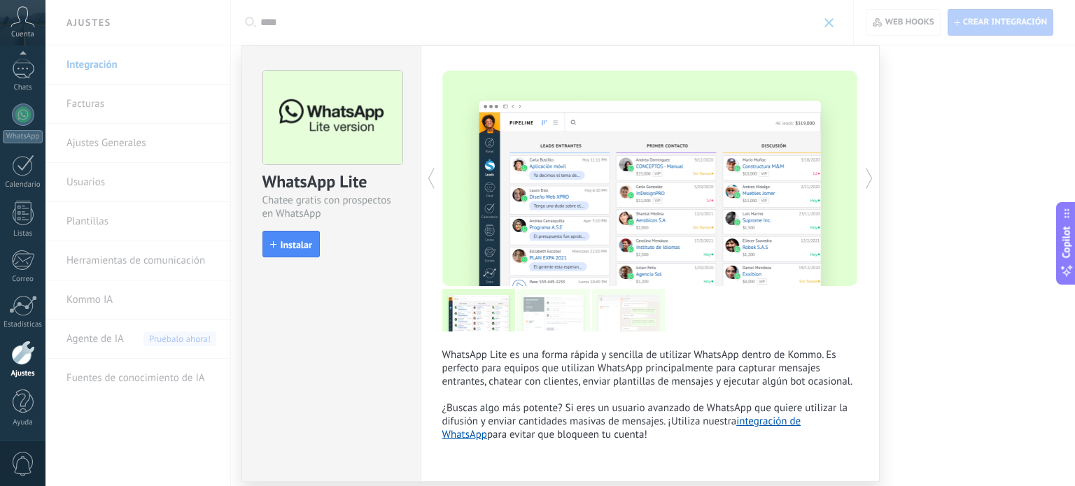
click at [319, 242] on div "install Instalar" at bounding box center [331, 244] width 138 height 27
click at [270, 242] on icon "button" at bounding box center [273, 244] width 6 height 6
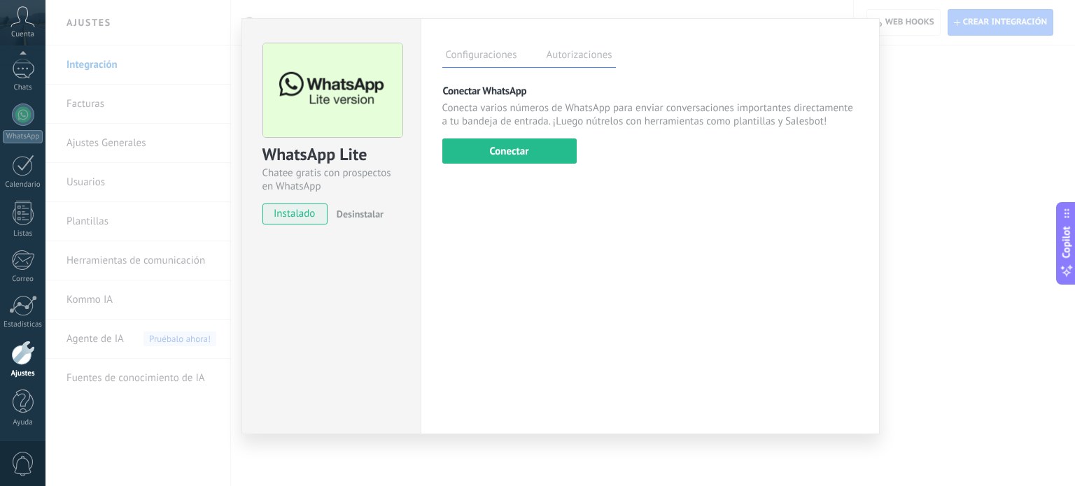
scroll to position [28, 0]
click at [546, 153] on button "Conectar" at bounding box center [509, 150] width 134 height 25
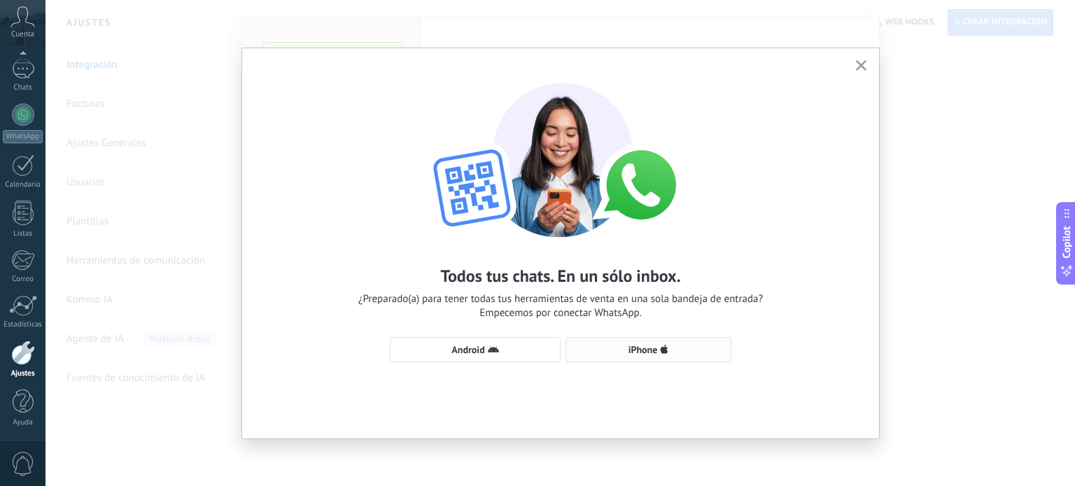
click at [623, 354] on span "iPhone" at bounding box center [648, 349] width 150 height 11
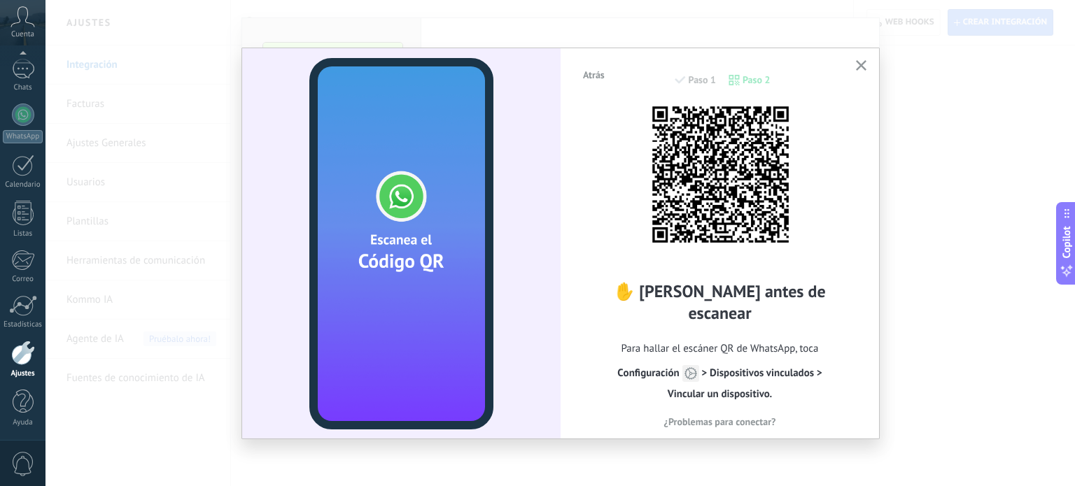
click at [853, 65] on button "button" at bounding box center [860, 66] width 17 height 19
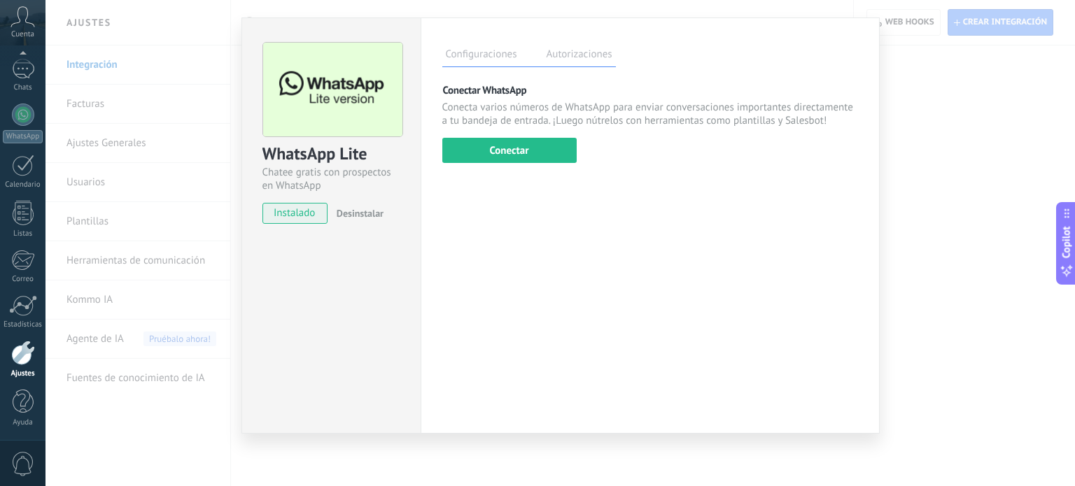
click at [974, 73] on div "WhatsApp Lite Chatee gratis con prospectos en WhatsApp instalado Desinstalar Co…" at bounding box center [559, 243] width 1029 height 486
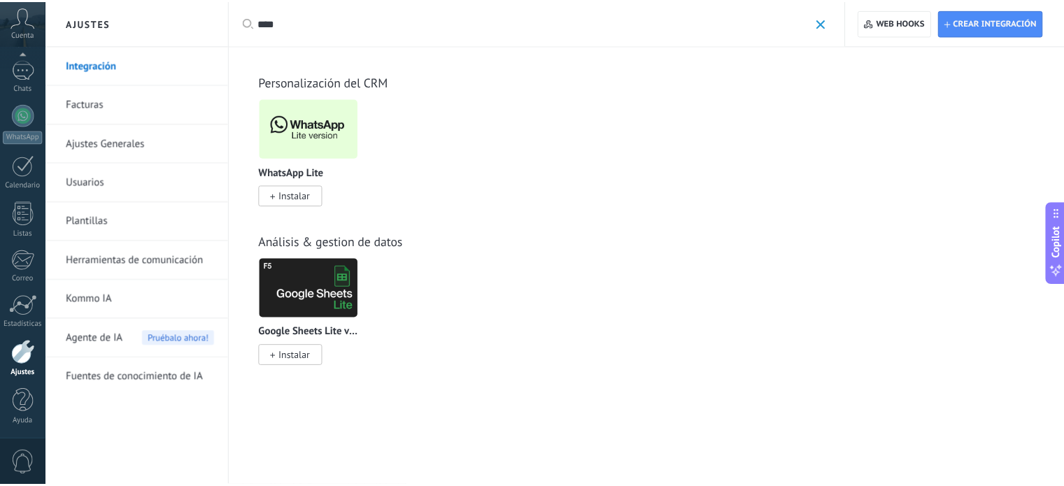
scroll to position [0, 0]
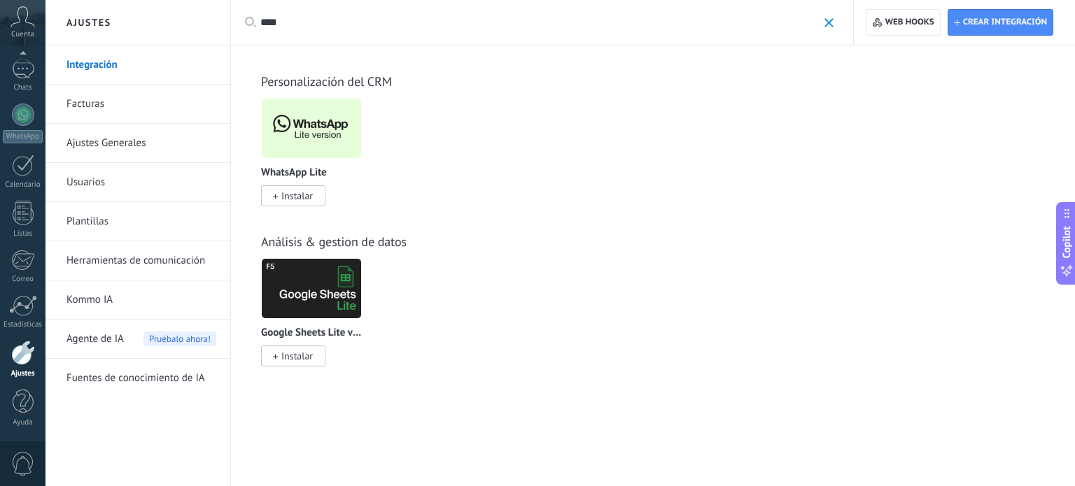
click at [21, 364] on div at bounding box center [23, 353] width 24 height 24
click at [298, 185] on div "WhatsApp Lite Instalar" at bounding box center [311, 185] width 101 height 36
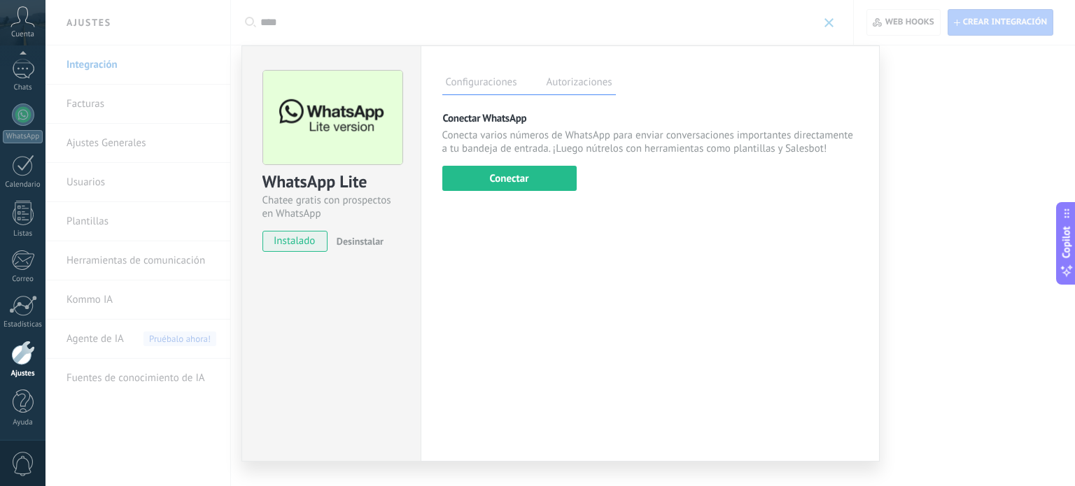
click at [936, 143] on div "WhatsApp Lite Chatee gratis con prospectos en WhatsApp instalado Desinstalar Co…" at bounding box center [559, 243] width 1029 height 486
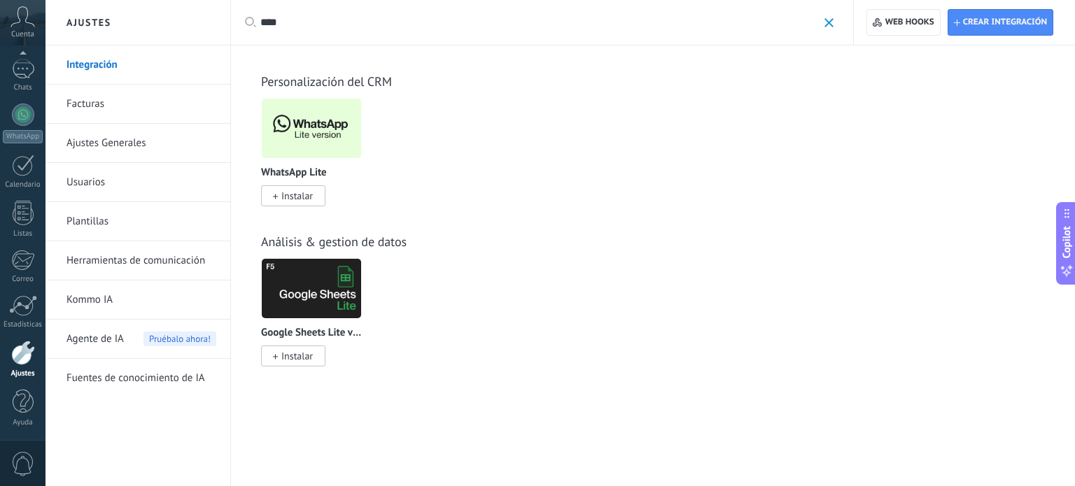
click at [285, 183] on div "WhatsApp Lite Instalar" at bounding box center [311, 185] width 101 height 36
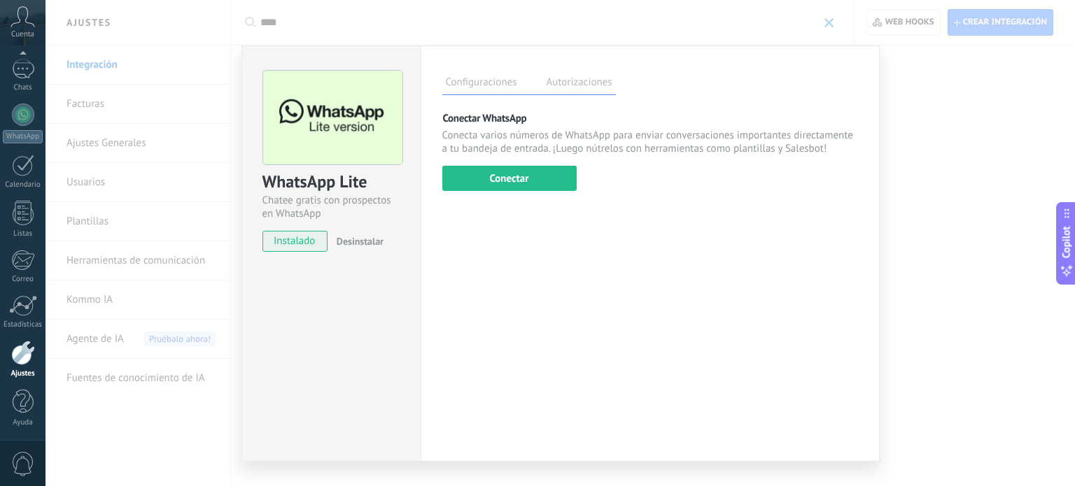
click at [900, 102] on div "WhatsApp Lite Chatee gratis con prospectos en WhatsApp instalado Desinstalar Co…" at bounding box center [559, 243] width 1029 height 486
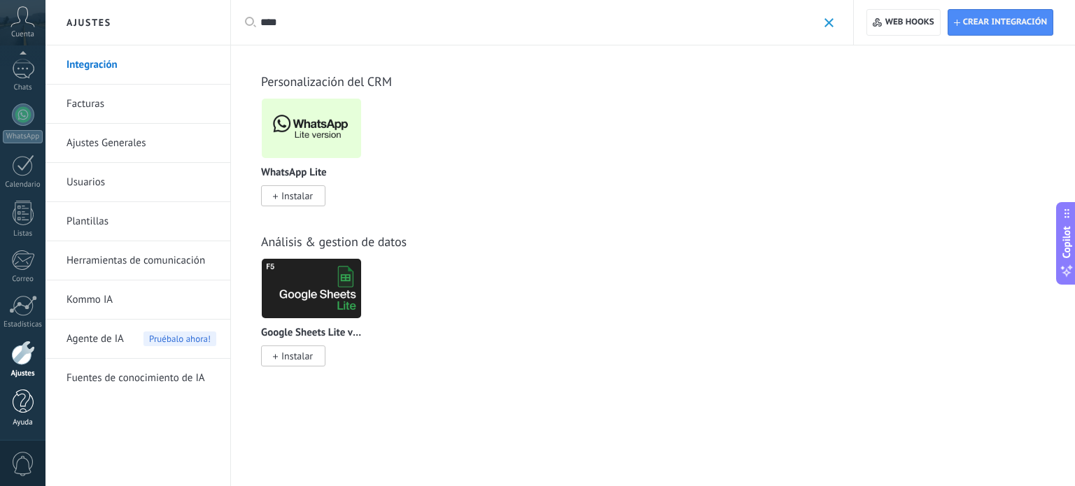
click at [19, 407] on div at bounding box center [23, 402] width 21 height 24
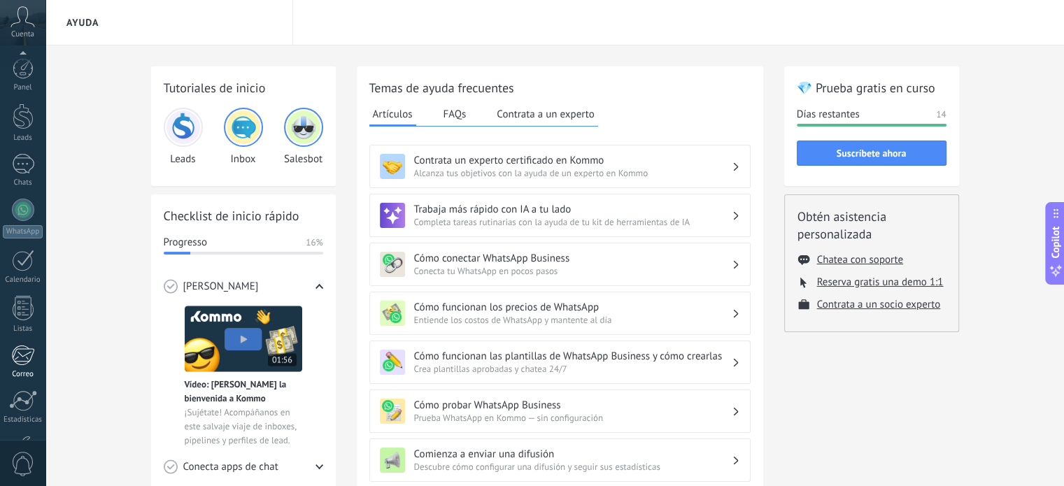
scroll to position [95, 0]
click at [21, 397] on div at bounding box center [23, 402] width 21 height 24
click at [27, 361] on div at bounding box center [23, 353] width 24 height 24
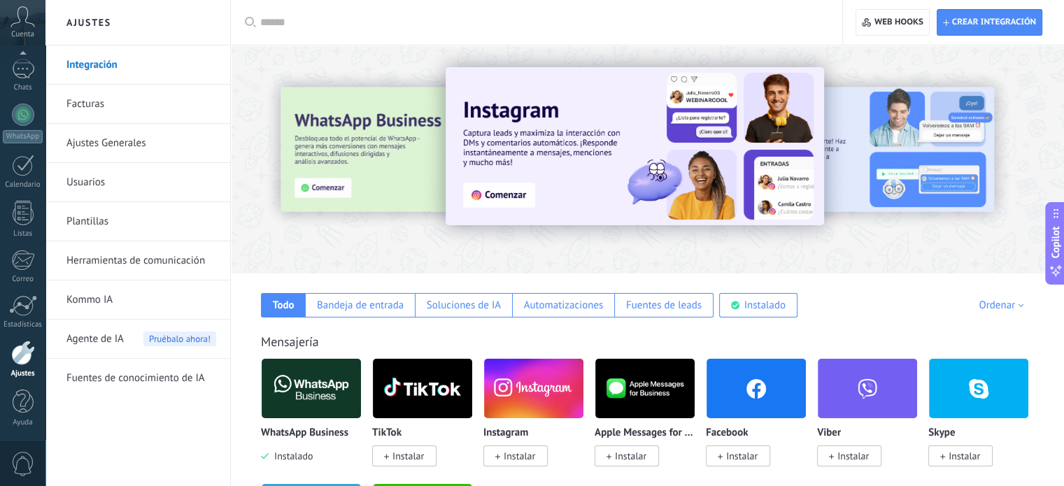
click at [373, 24] on input "text" at bounding box center [541, 22] width 562 height 15
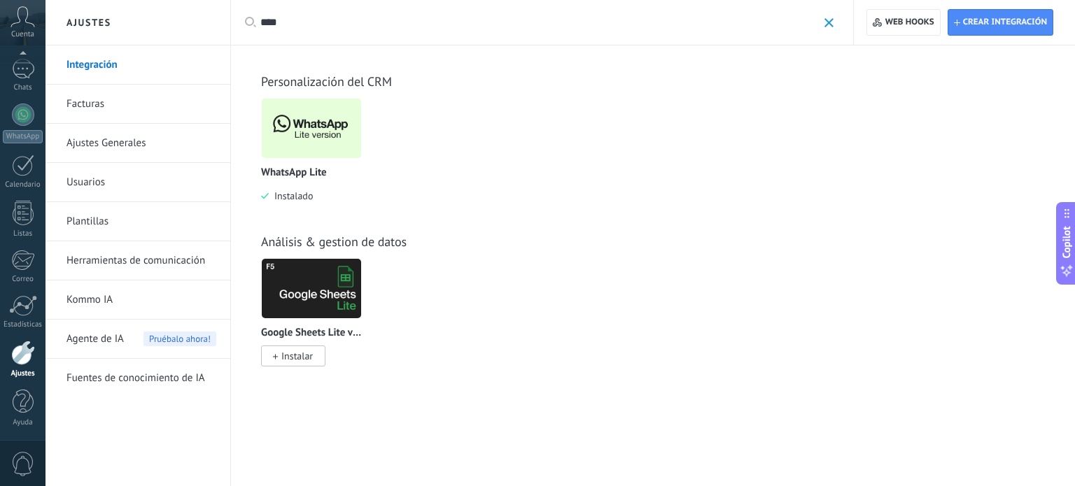
type input "****"
click at [301, 162] on div "WhatsApp Lite Instalado" at bounding box center [311, 150] width 101 height 105
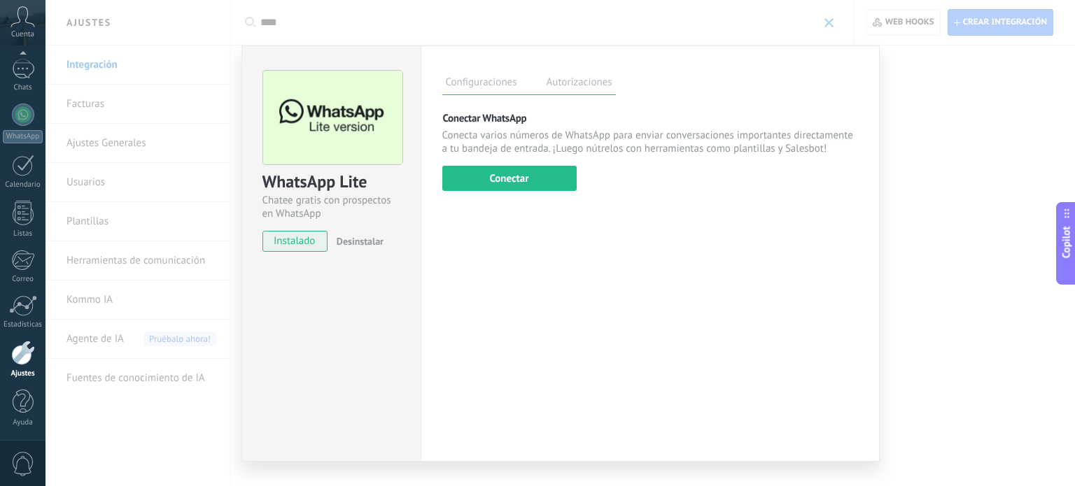
click at [139, 173] on div "WhatsApp Lite Chatee gratis con prospectos en WhatsApp instalado Desinstalar Co…" at bounding box center [559, 243] width 1029 height 486
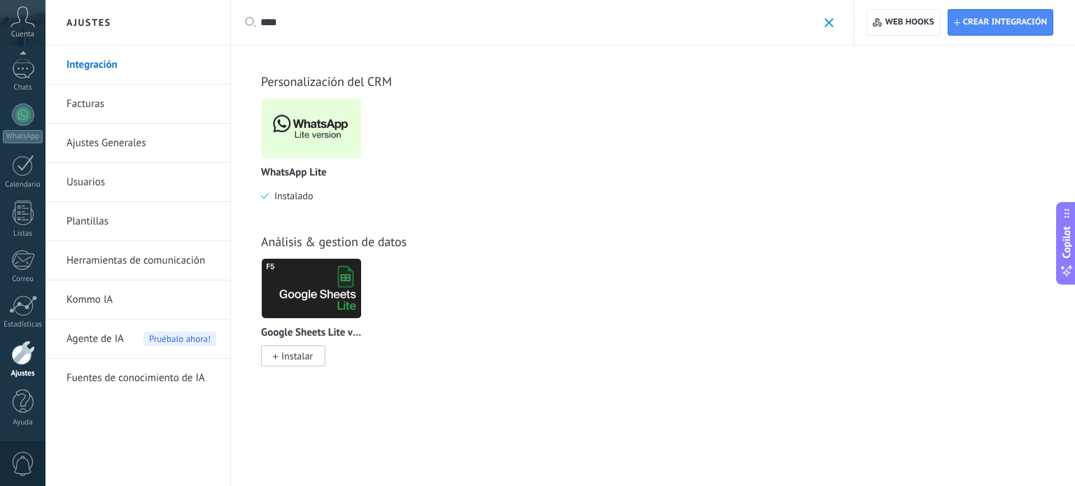
click at [139, 187] on link "Usuarios" at bounding box center [141, 182] width 150 height 39
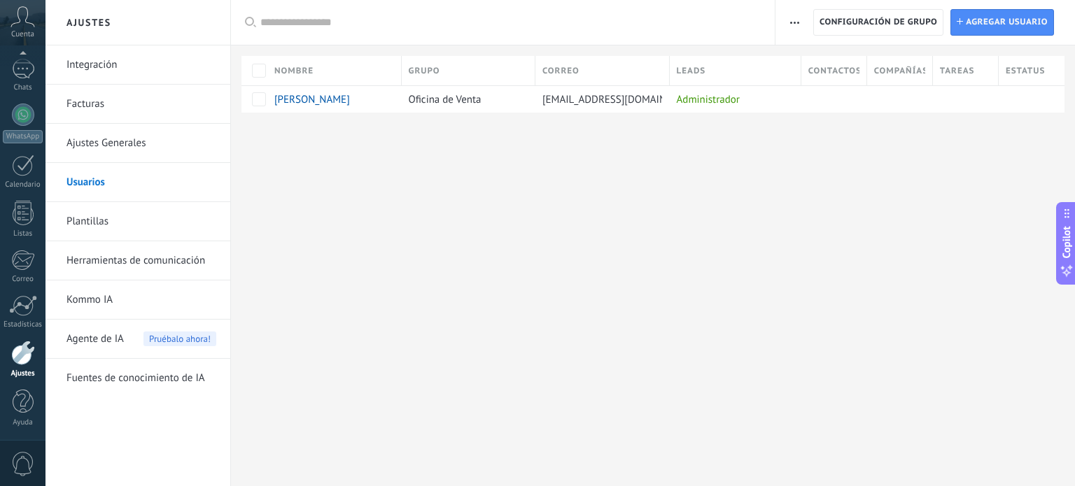
drag, startPoint x: 739, startPoint y: 204, endPoint x: 462, endPoint y: 199, distance: 277.1
click at [462, 199] on div "Ajustes Integración Facturas Ajustes Generales Usuarios Plantillas Herramientas…" at bounding box center [559, 243] width 1029 height 486
click at [745, 101] on div "Administrador" at bounding box center [731, 99] width 125 height 27
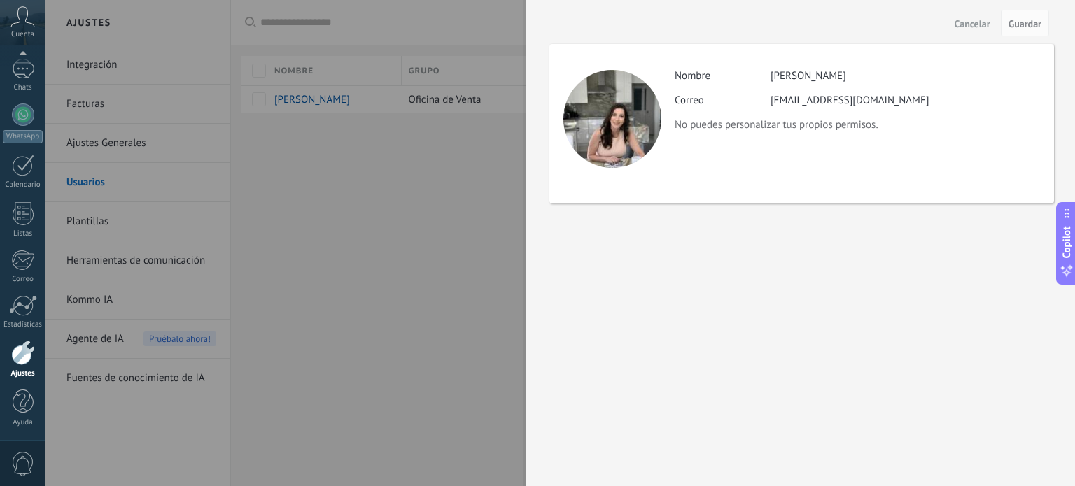
drag, startPoint x: 974, startPoint y: 22, endPoint x: 921, endPoint y: 27, distance: 52.6
click at [973, 22] on span "Cancelar" at bounding box center [972, 24] width 36 height 10
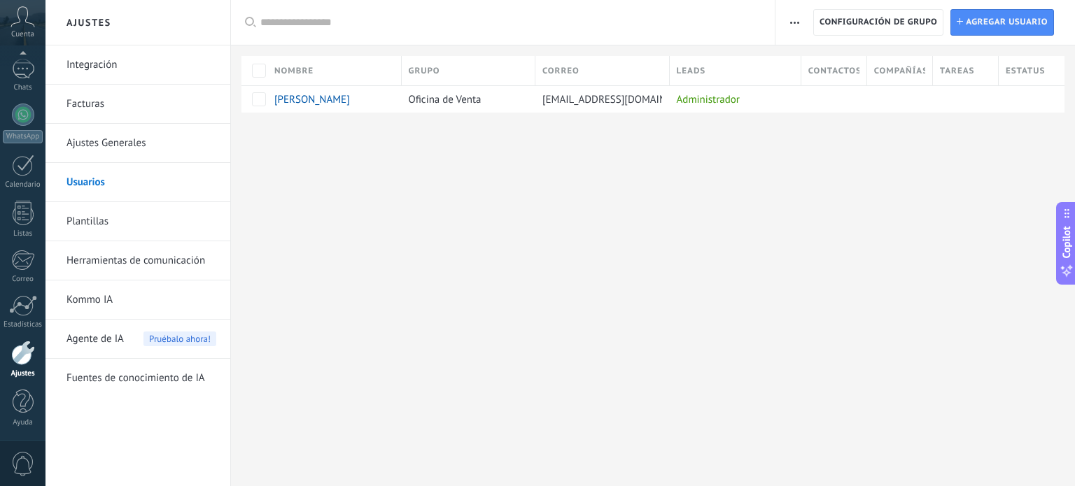
click at [1016, 69] on span "Estatus" at bounding box center [1024, 70] width 39 height 13
click at [802, 20] on button "button" at bounding box center [794, 22] width 20 height 27
click at [659, 267] on div "Ajustes Integración Facturas Ajustes Generales Usuarios Plantillas Herramientas…" at bounding box center [559, 243] width 1029 height 486
click at [101, 255] on link "Herramientas de comunicación" at bounding box center [141, 260] width 150 height 39
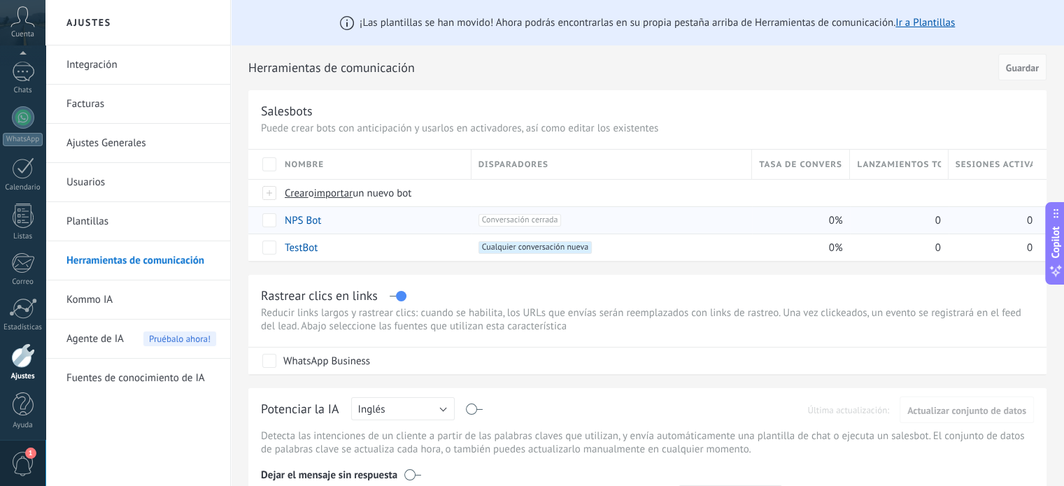
scroll to position [95, 0]
click at [8, 78] on link "Chats" at bounding box center [22, 76] width 45 height 34
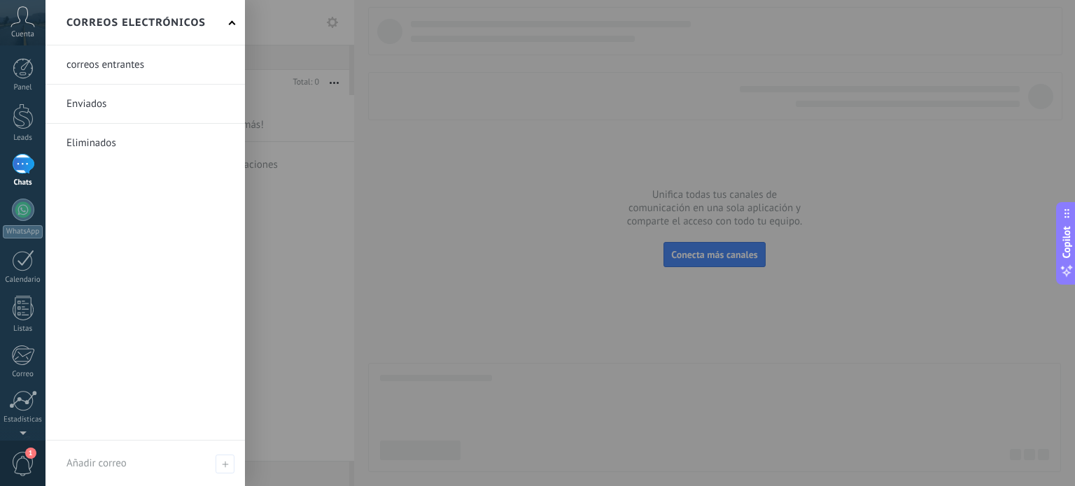
click at [418, 299] on div at bounding box center [582, 243] width 1075 height 486
